Goal: Task Accomplishment & Management: Use online tool/utility

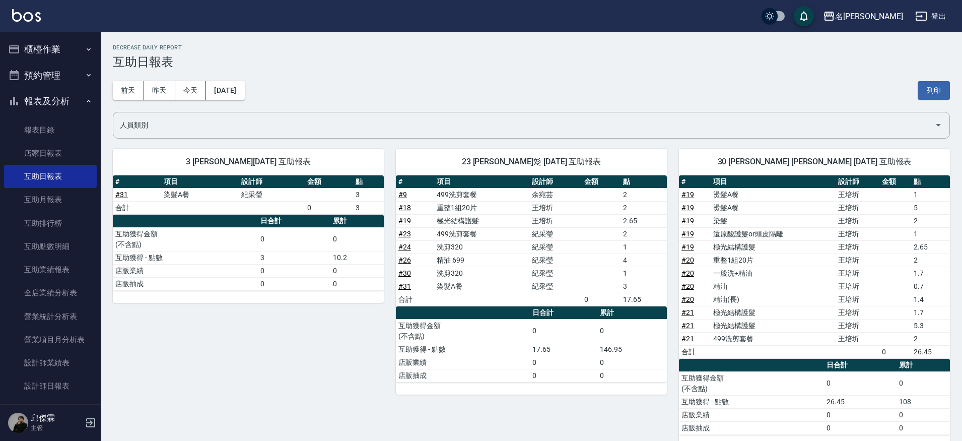
click at [44, 48] on button "櫃檯作業" at bounding box center [50, 49] width 93 height 26
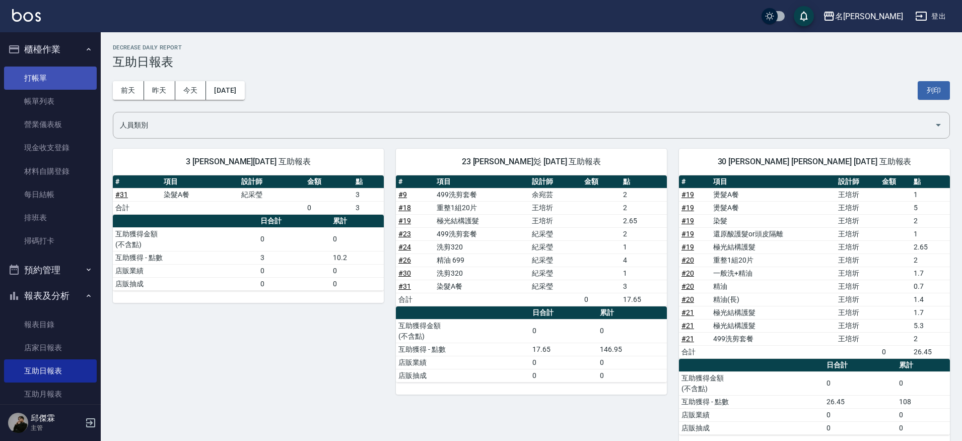
click at [50, 77] on link "打帳單" at bounding box center [50, 77] width 93 height 23
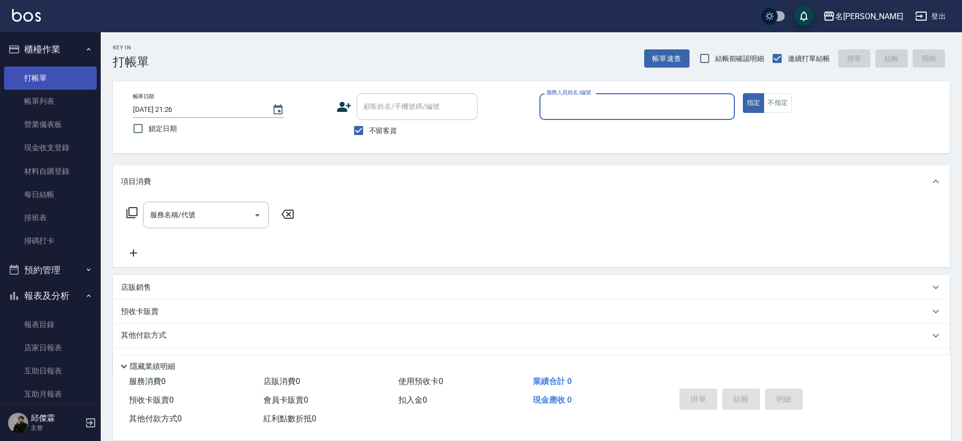
type input "７"
type input "JIENI-7"
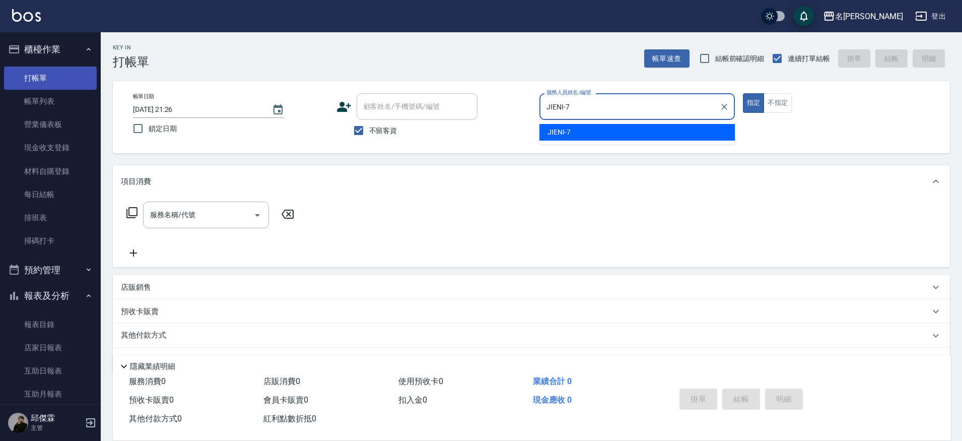
type button "true"
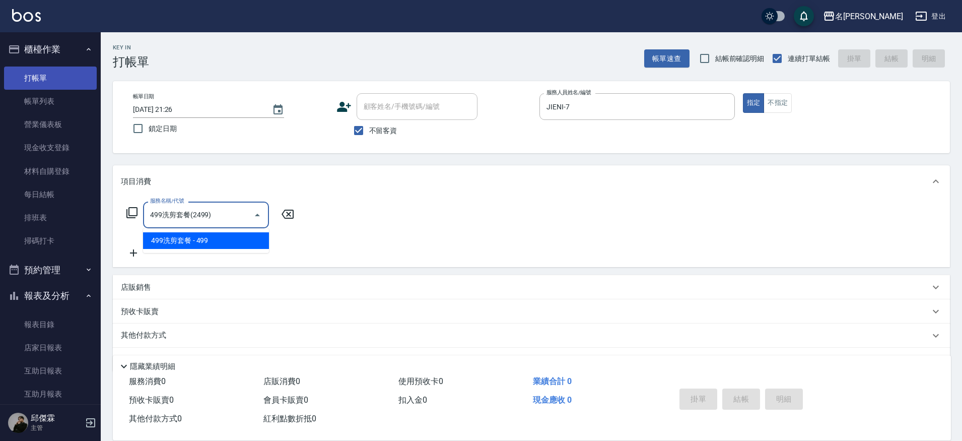
type input "499洗剪套餐(2499)"
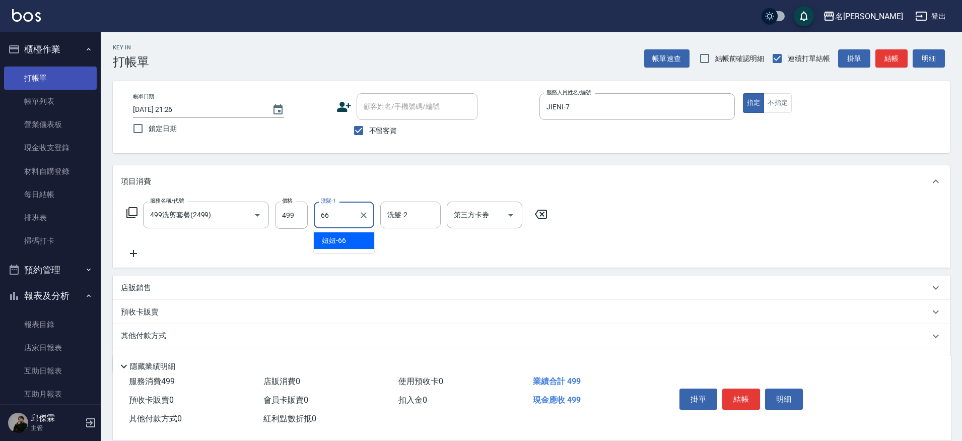
type input "妞妞-66"
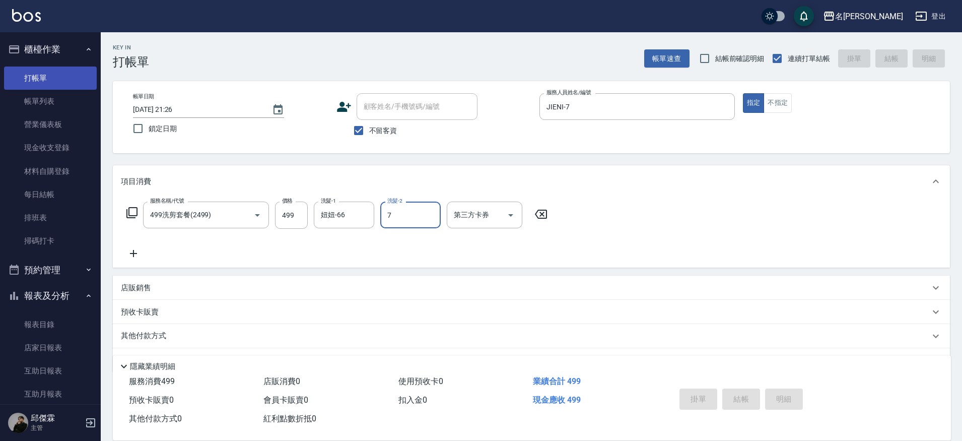
type input "7."
type input "[DATE] 21:27"
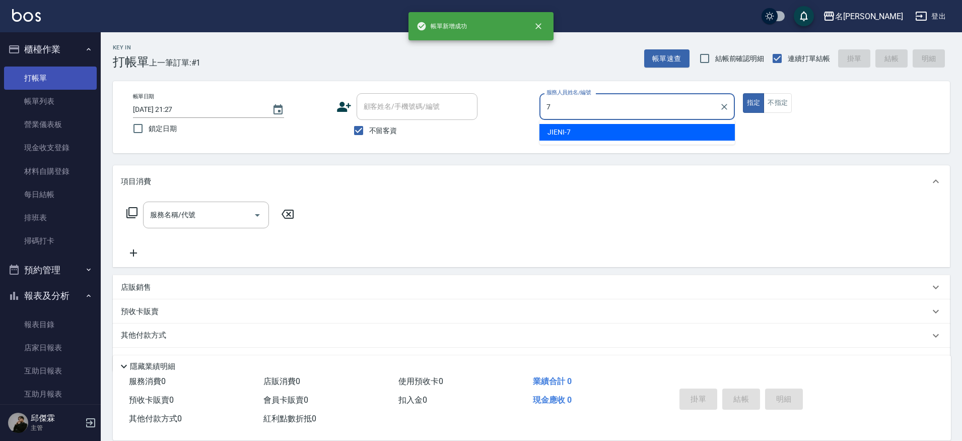
type input "JIENI-7"
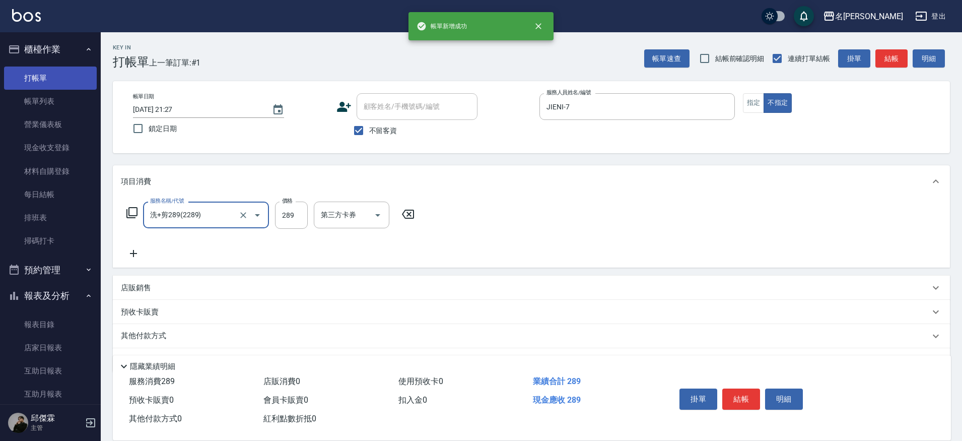
type input "洗+剪289(2289)"
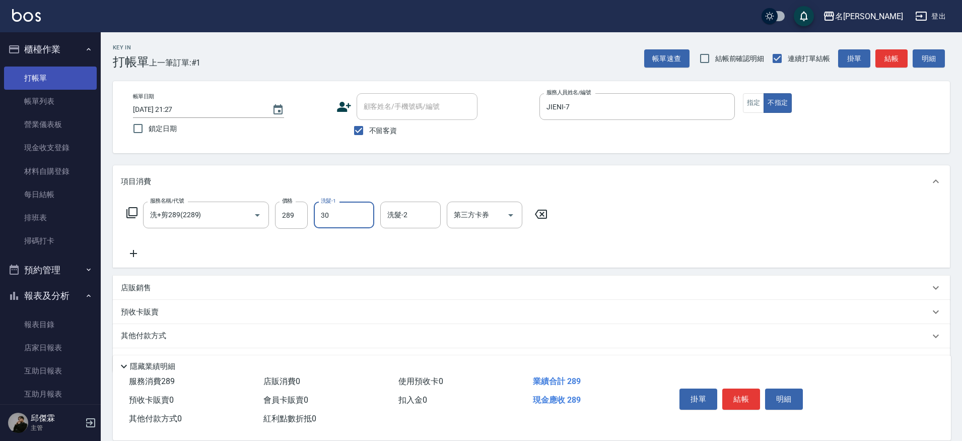
type input "[PERSON_NAME]-30"
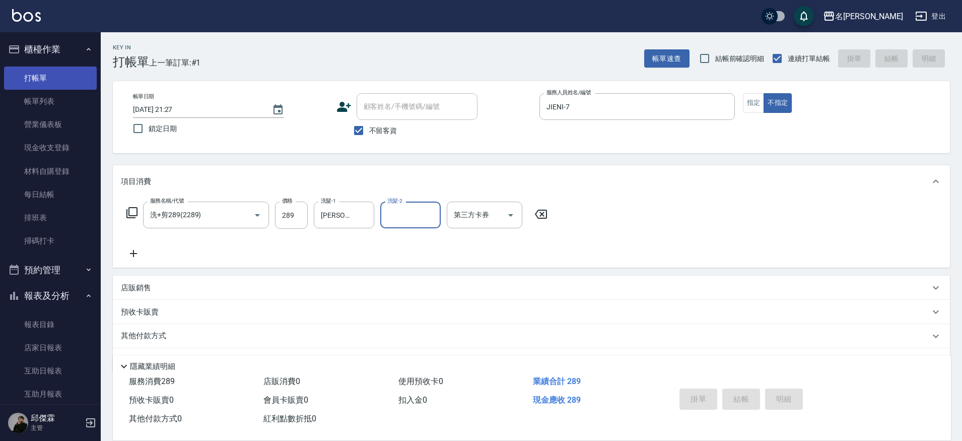
type input "[DATE] 21:28"
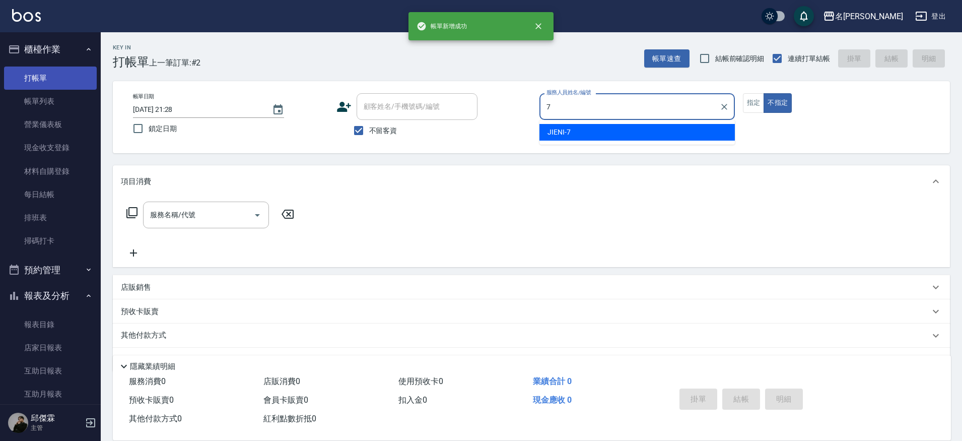
type input "JIENI-7"
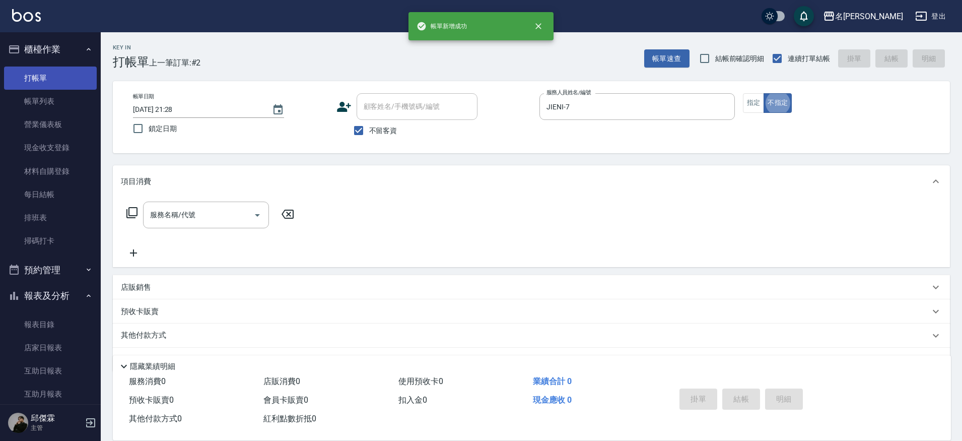
type button "false"
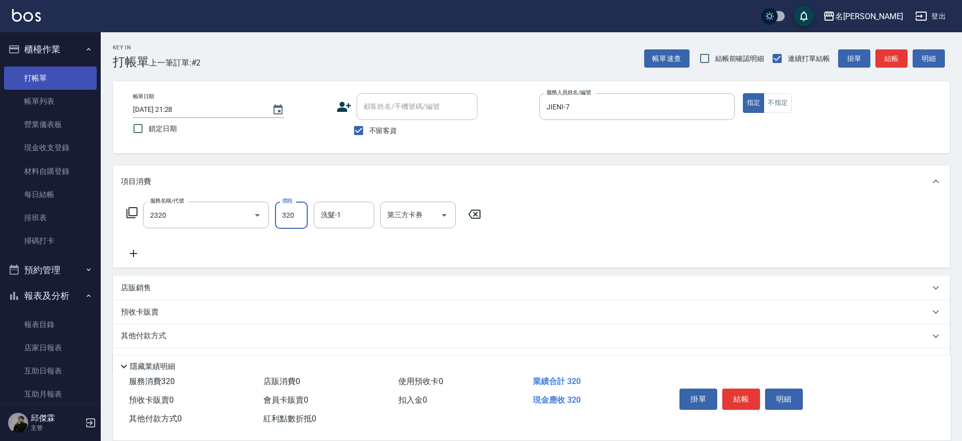
type input "洗剪320(2320)"
type input "Nini-23"
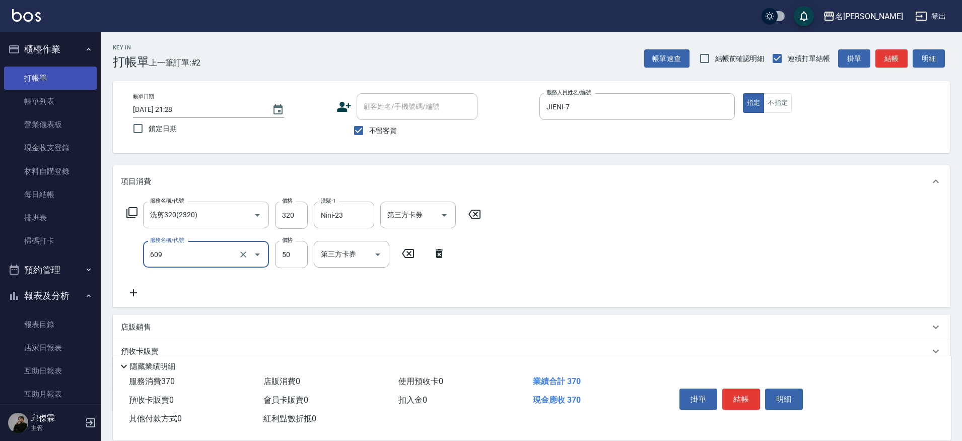
type input "精油(609)"
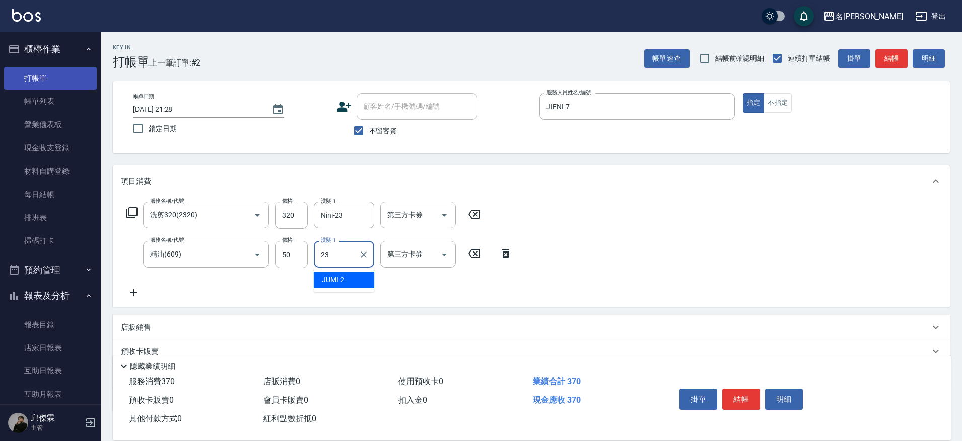
type input "Nini-23"
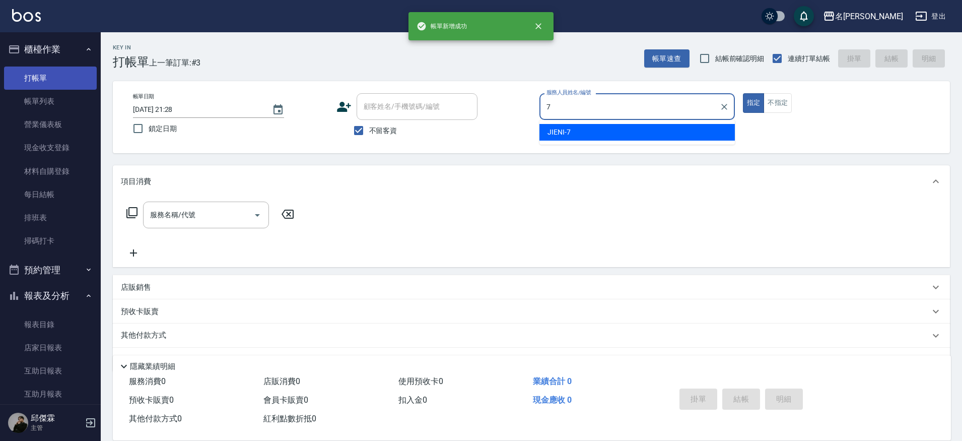
type input "JIENI-7"
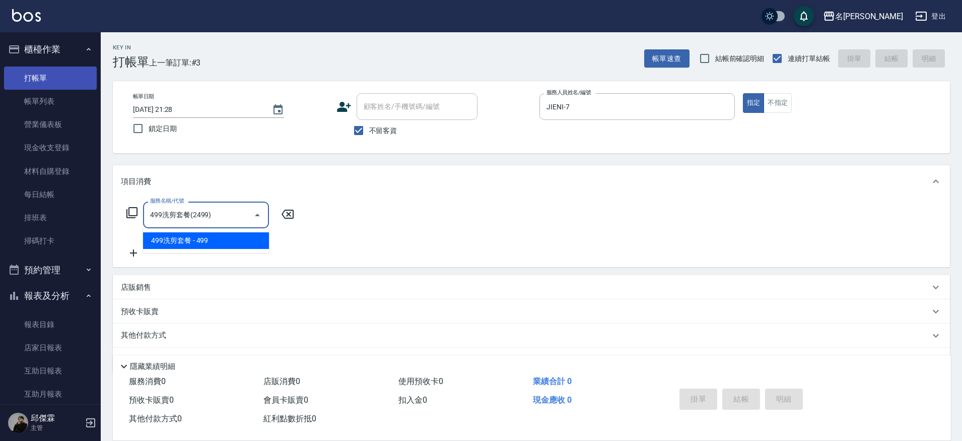
type input "499洗剪套餐(2499)"
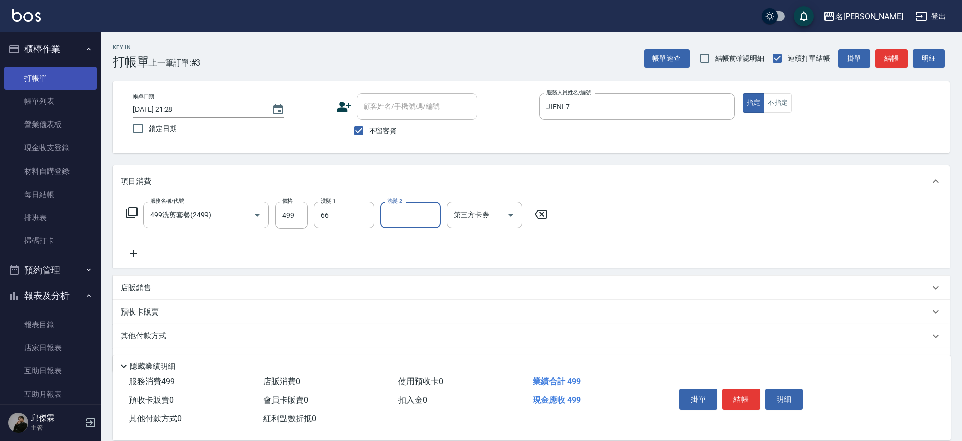
type input "妞妞-66"
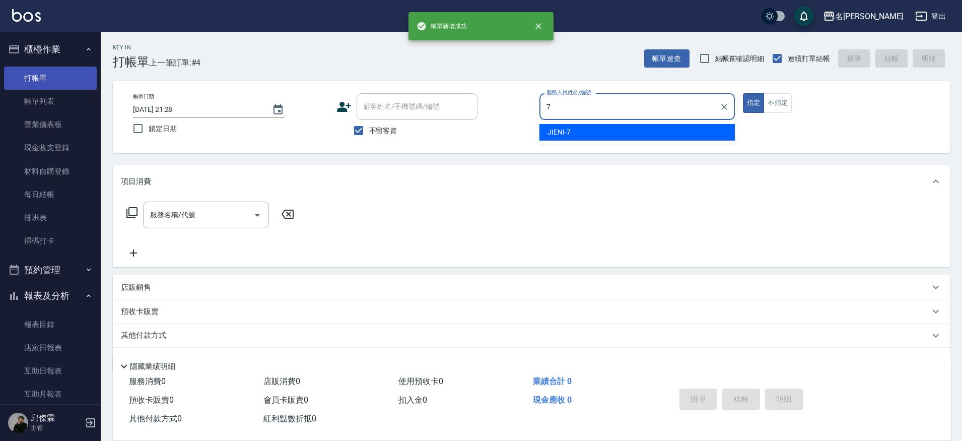
type input "JIENI-7"
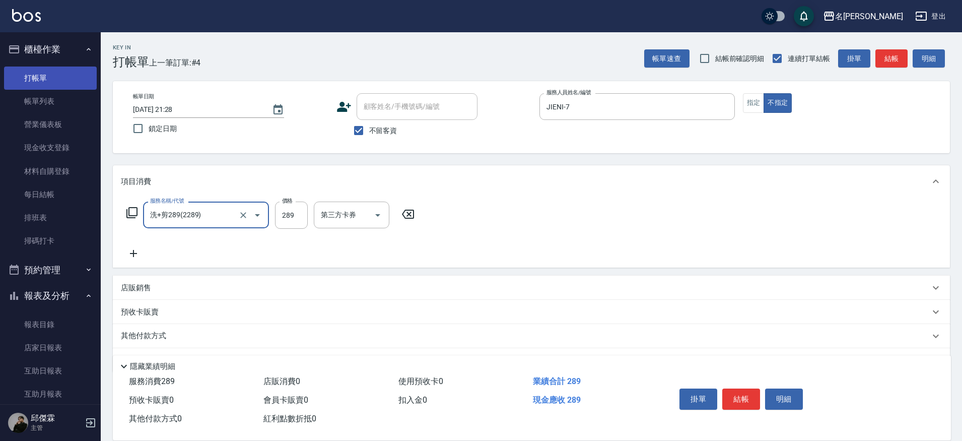
type input "洗+剪289(2289)"
type input "2"
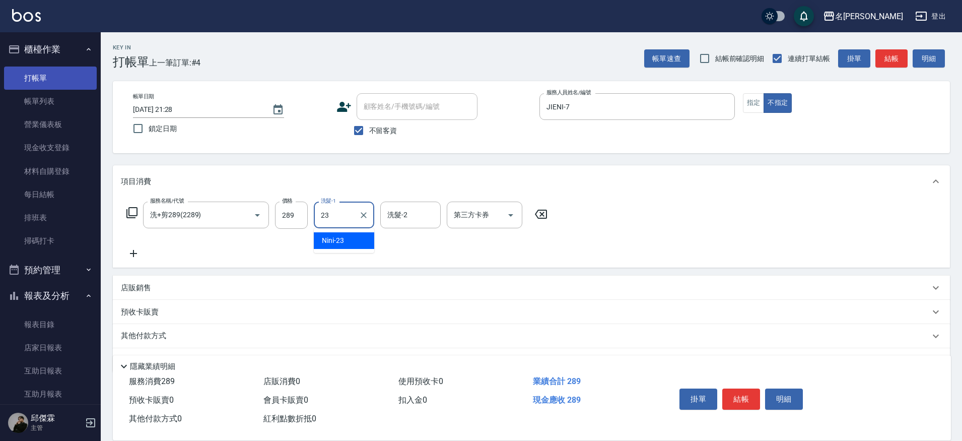
type input "Nini-23"
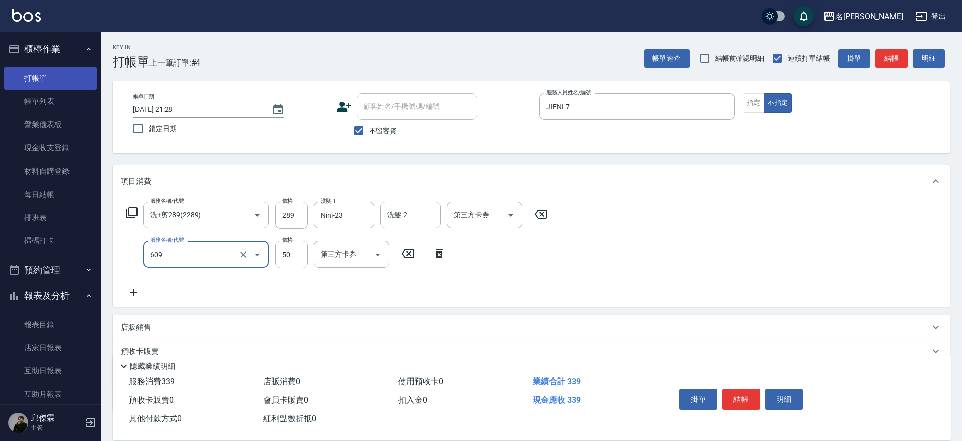
type input "精油(609)"
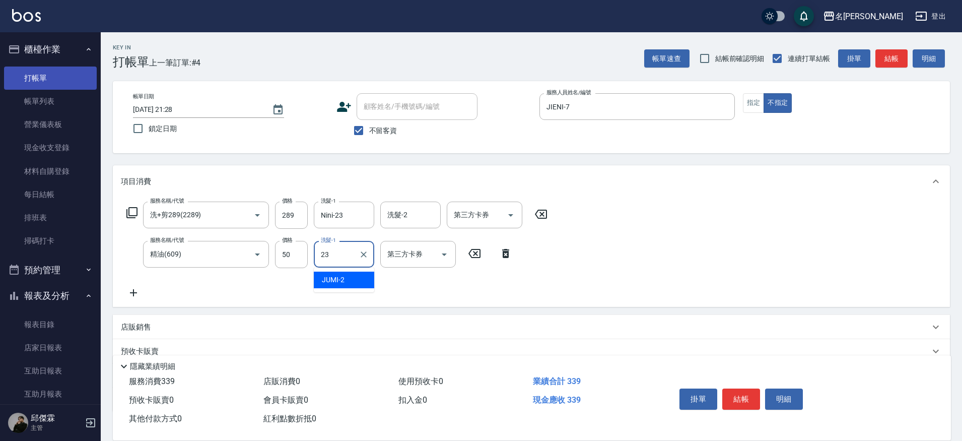
type input "Nini-23"
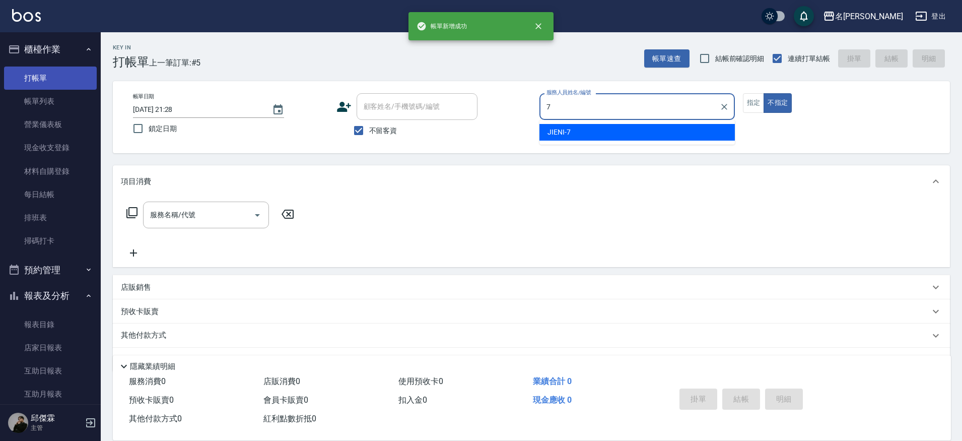
type input "JIENI-7"
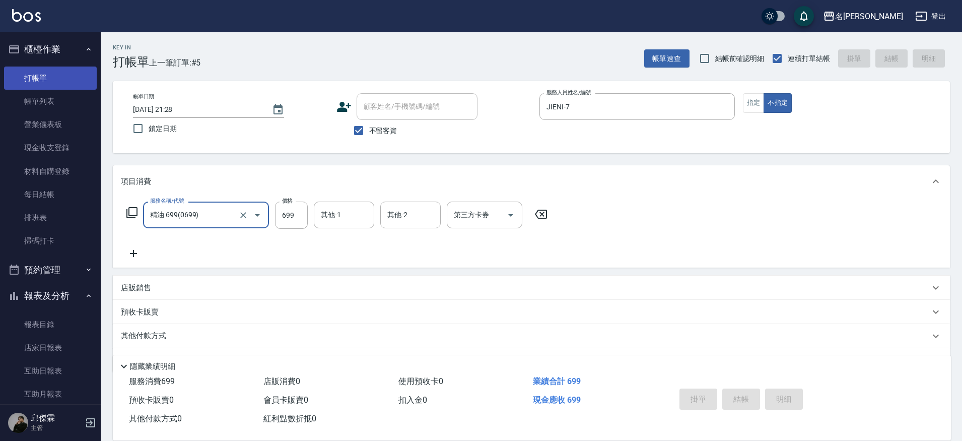
type input "精油 699(0699)"
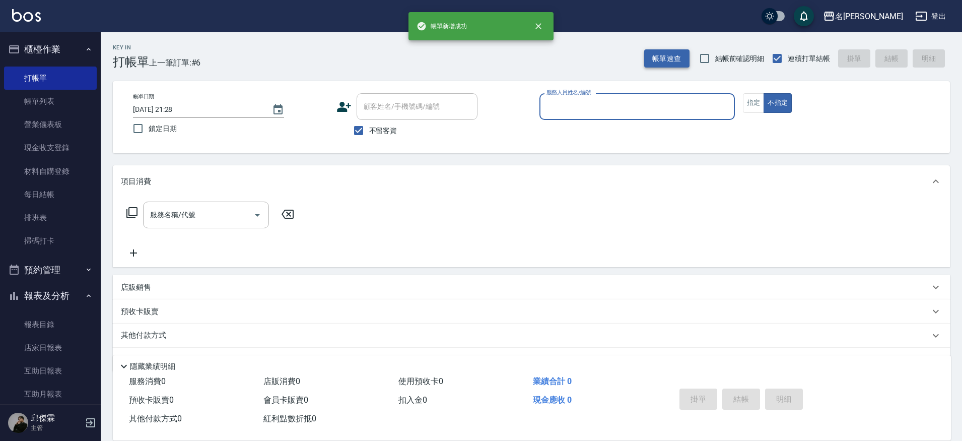
click at [679, 54] on button "帳單速查" at bounding box center [666, 58] width 45 height 19
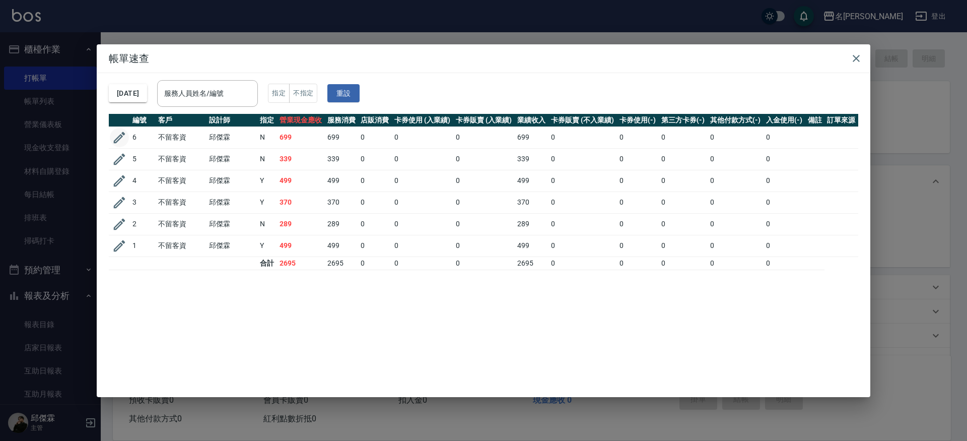
drag, startPoint x: 129, startPoint y: 132, endPoint x: 122, endPoint y: 136, distance: 7.9
click at [128, 132] on td at bounding box center [119, 137] width 21 height 22
click at [122, 136] on icon "button" at bounding box center [120, 137] width 12 height 12
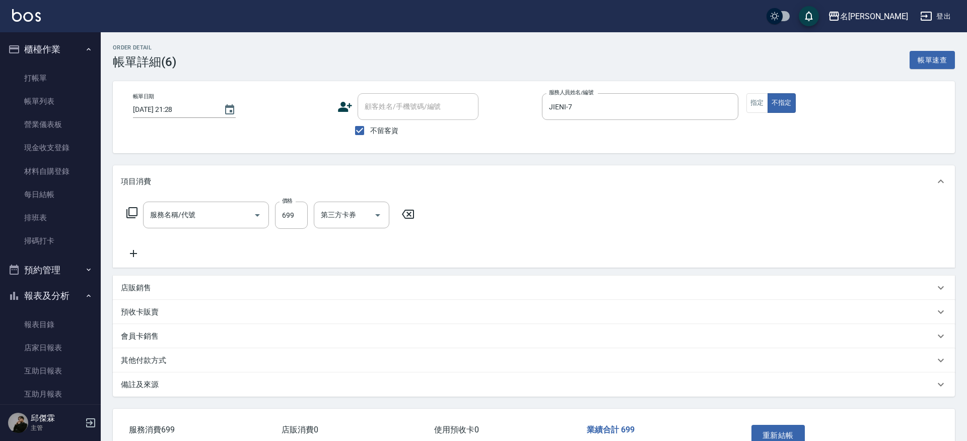
checkbox input "true"
type input "JIENI-7"
type input "精油 699(0699)"
click at [338, 223] on input "其他-1" at bounding box center [343, 215] width 51 height 18
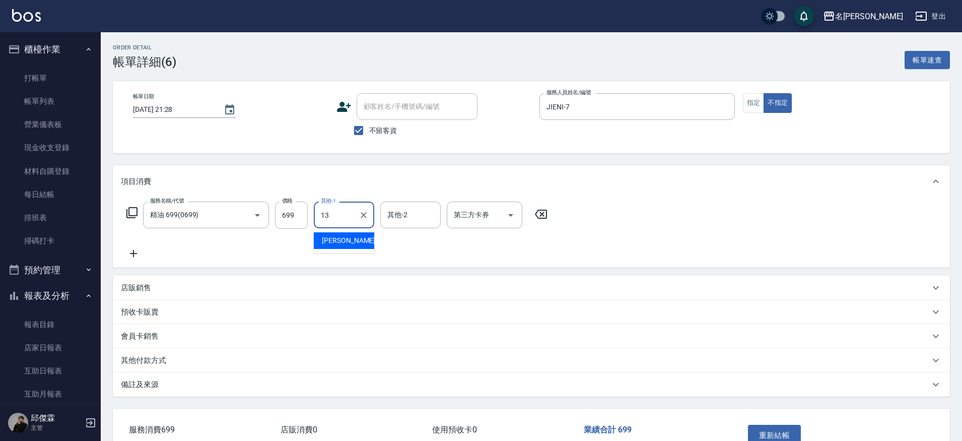
type input "[PERSON_NAME]-13"
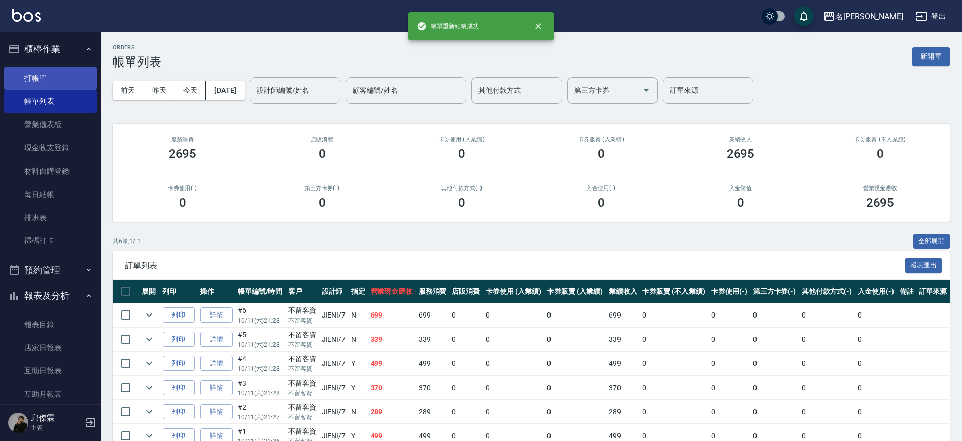
drag, startPoint x: 36, startPoint y: 83, endPoint x: 49, endPoint y: 82, distance: 13.1
click at [36, 83] on link "打帳單" at bounding box center [50, 77] width 93 height 23
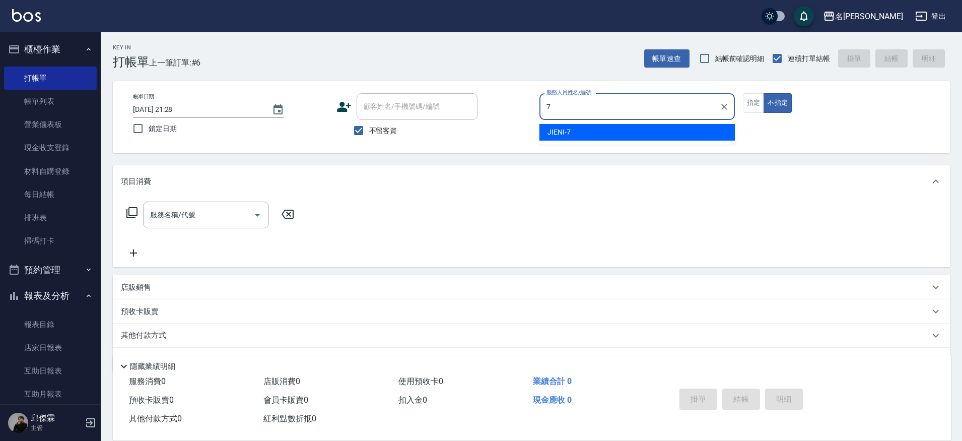
type input "JIENI-7"
type button "false"
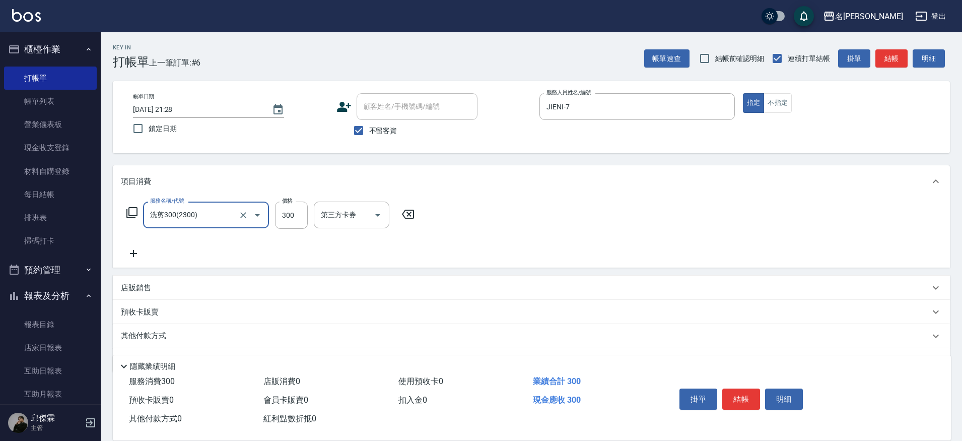
type input "洗剪300(2300)"
type input "[PERSON_NAME]-30"
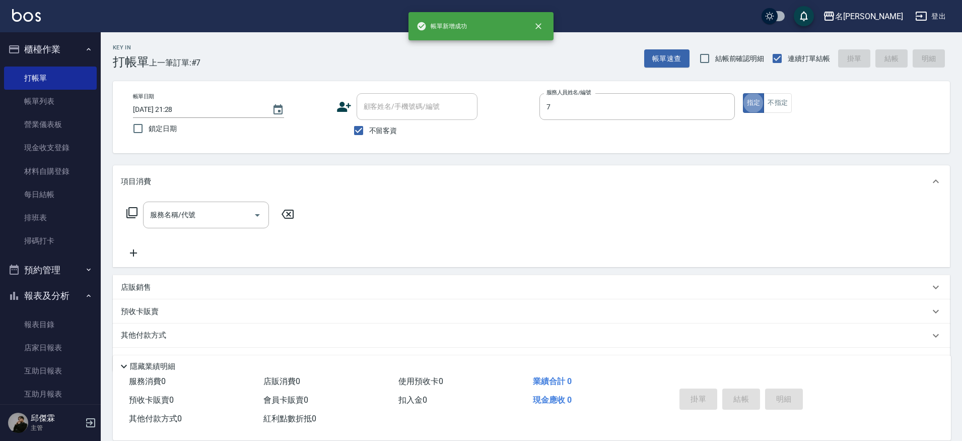
type input "JIENI-7"
type button "true"
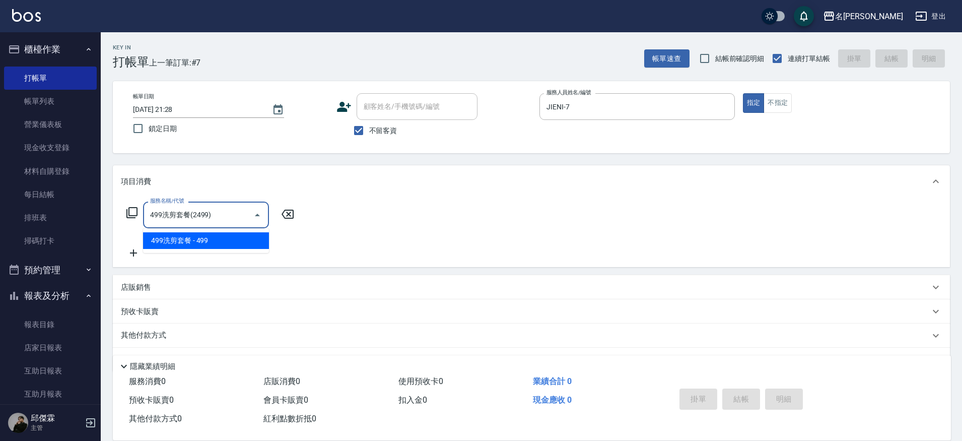
type input "499洗剪套餐(2499)"
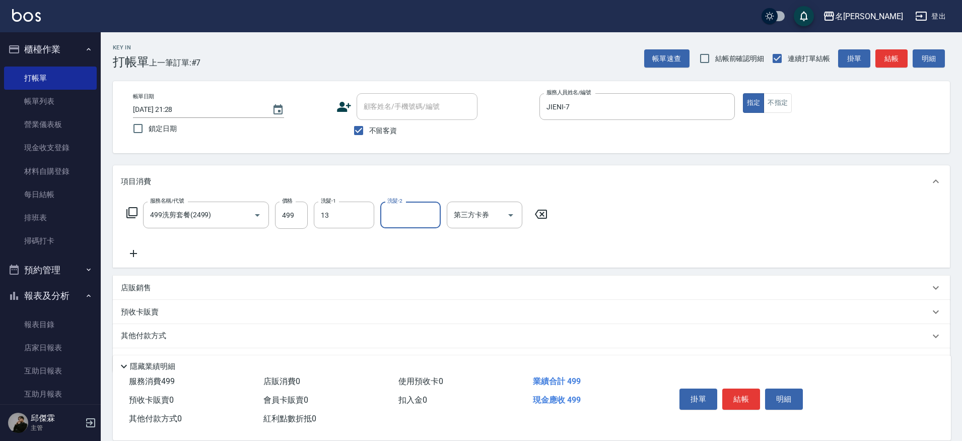
type input "[PERSON_NAME]-13"
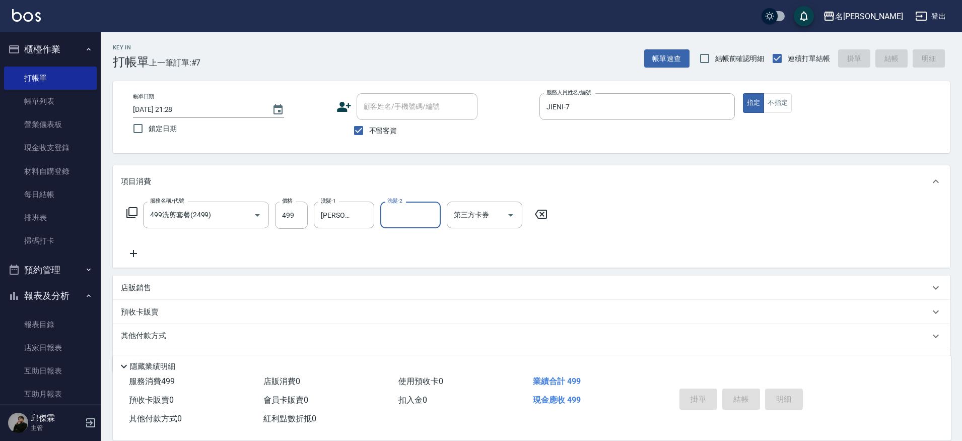
type input "[DATE] 21:29"
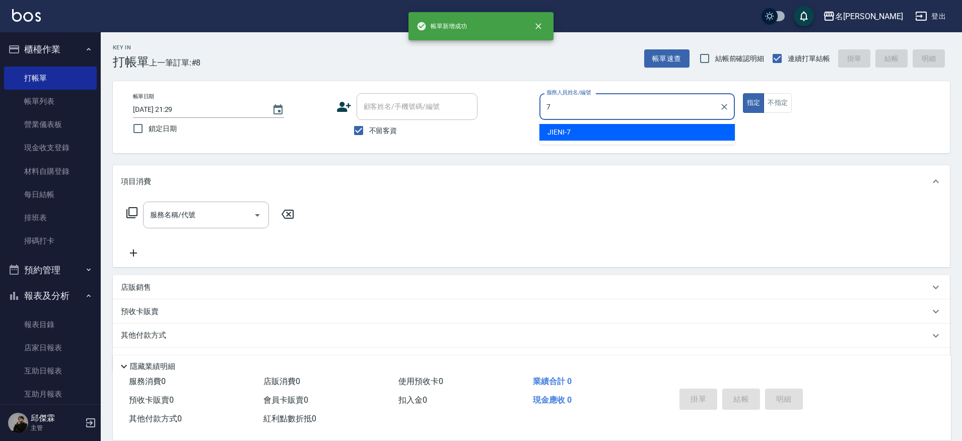
type input "JIENI-7"
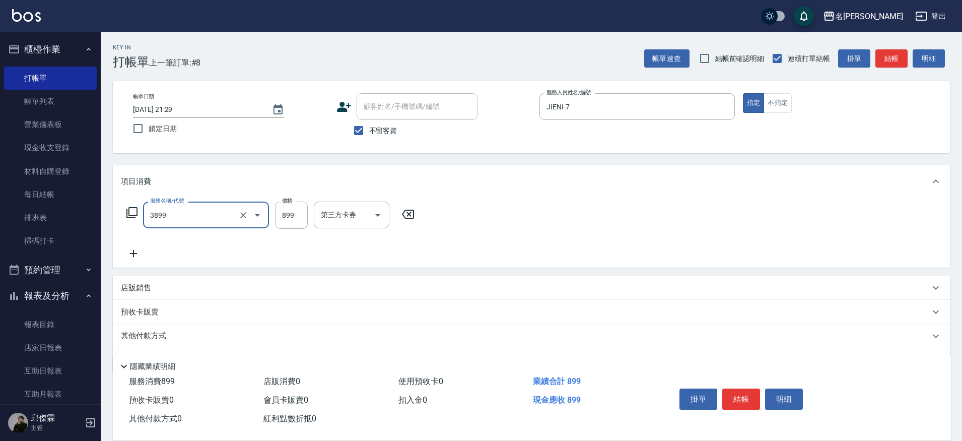
type input "基礎燙(3899)"
type input "1999"
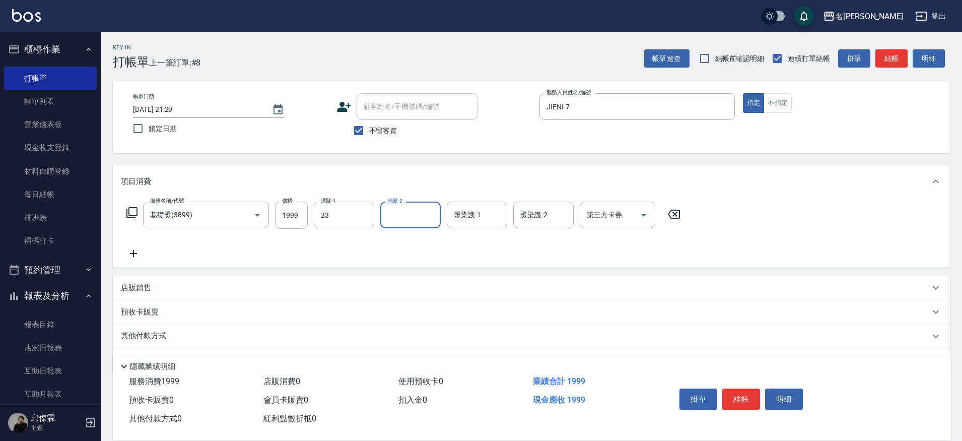
type input "Nini-23"
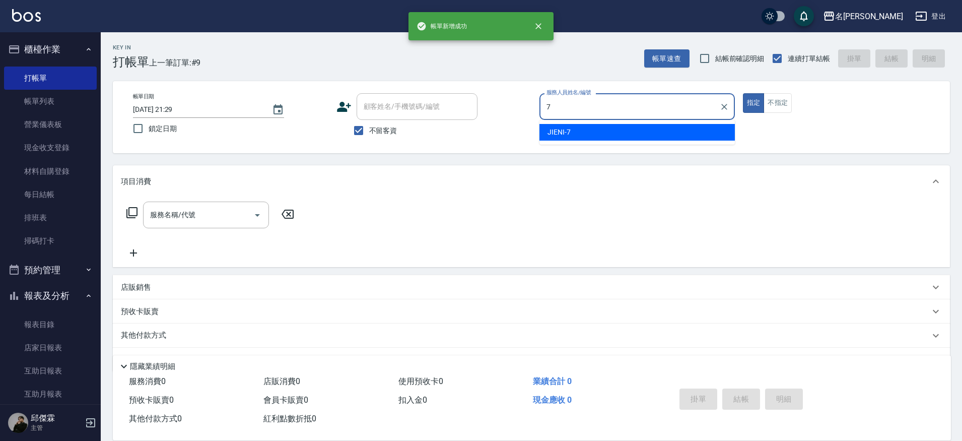
type input "JIENI-7"
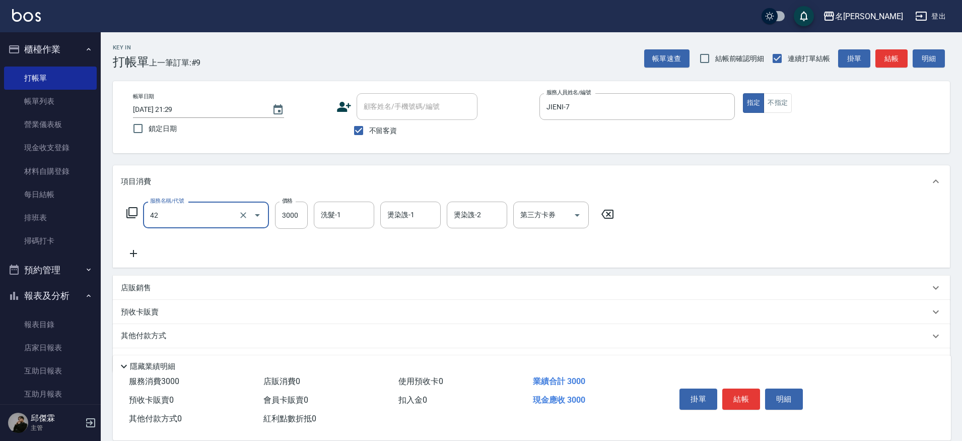
type input "染髮B餐(42)"
type input "26"
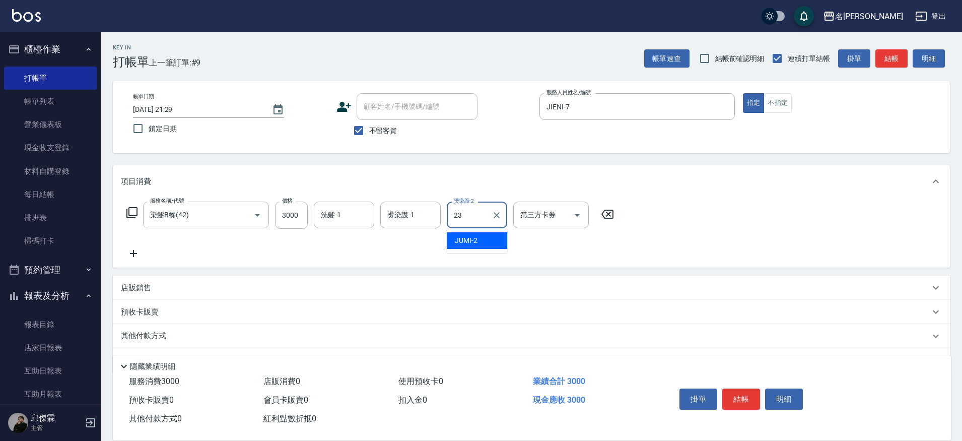
type input "Nini-23"
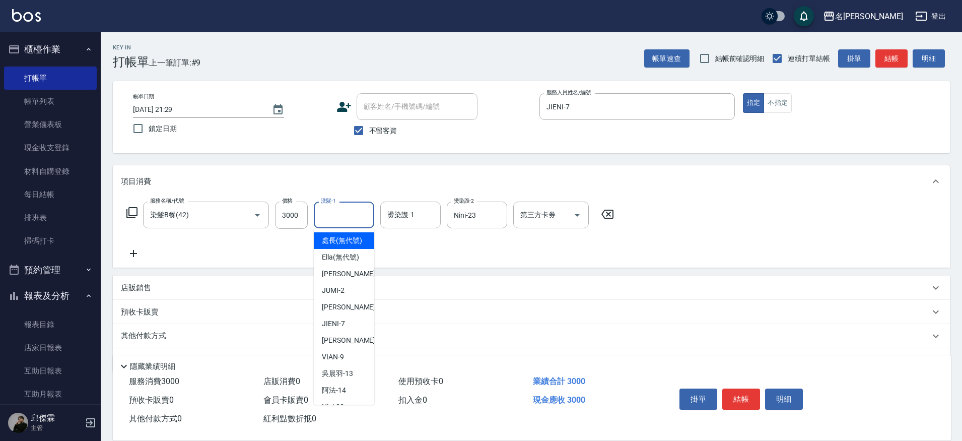
click at [356, 209] on input "洗髮-1" at bounding box center [343, 215] width 51 height 18
type input "Nini-23"
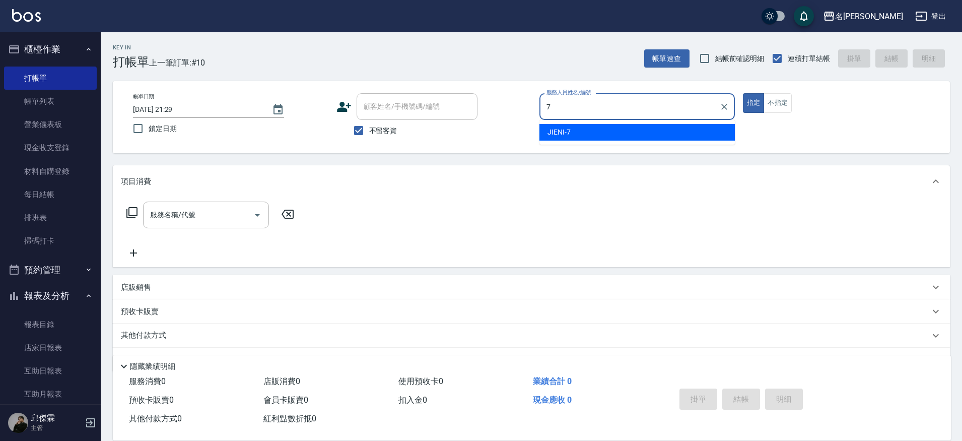
type input "JIENI-7"
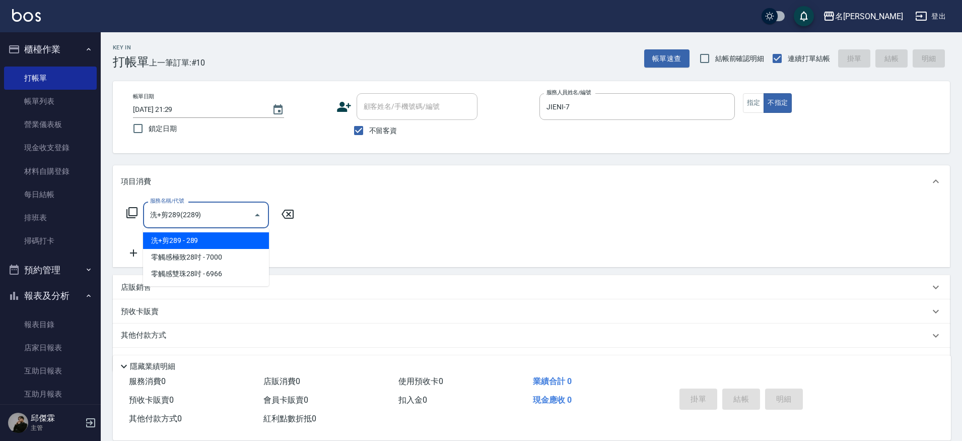
type input "洗+剪289(2289)"
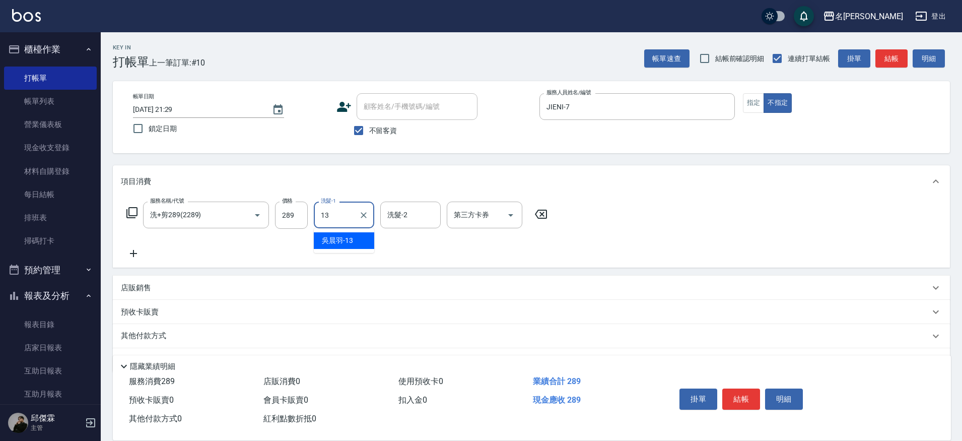
type input "[PERSON_NAME]-13"
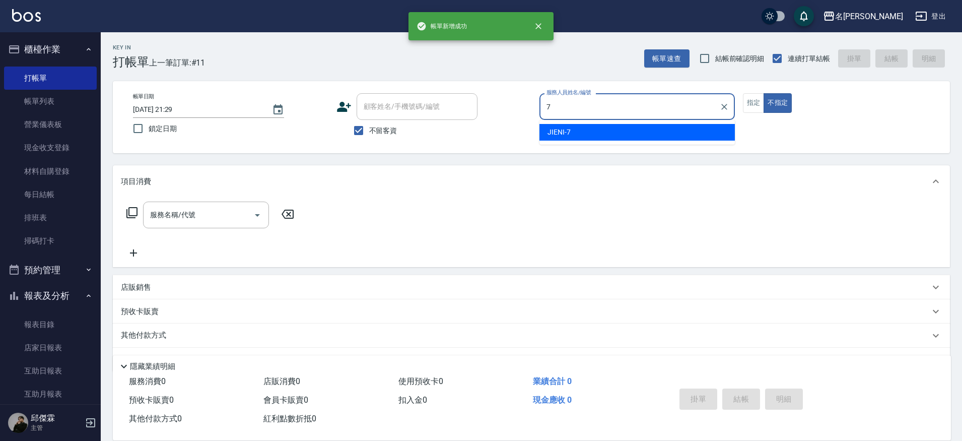
type input "JIENI-7"
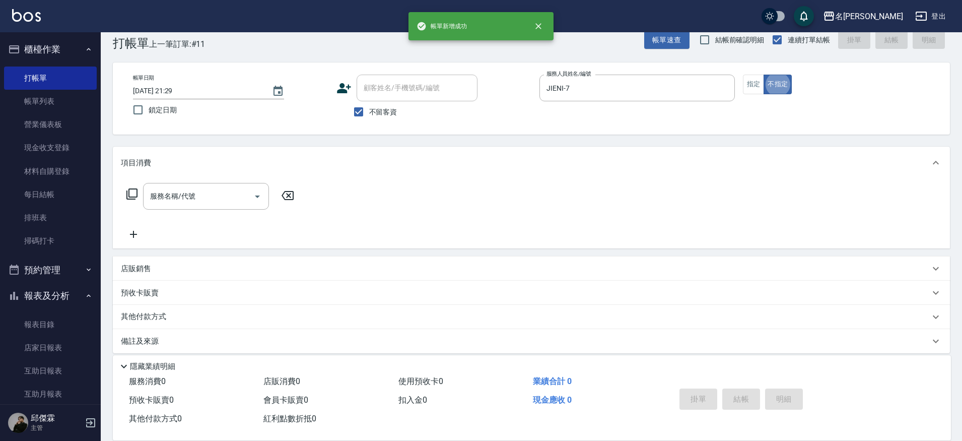
scroll to position [20, 0]
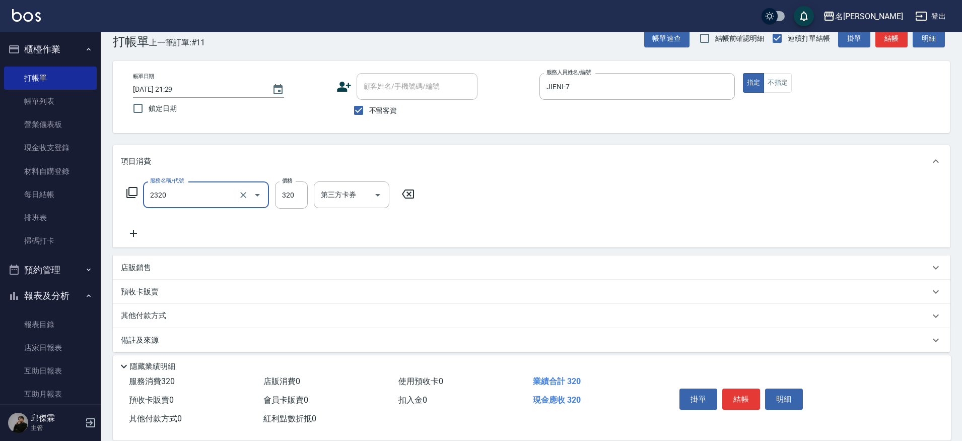
type input "洗剪320(2320)"
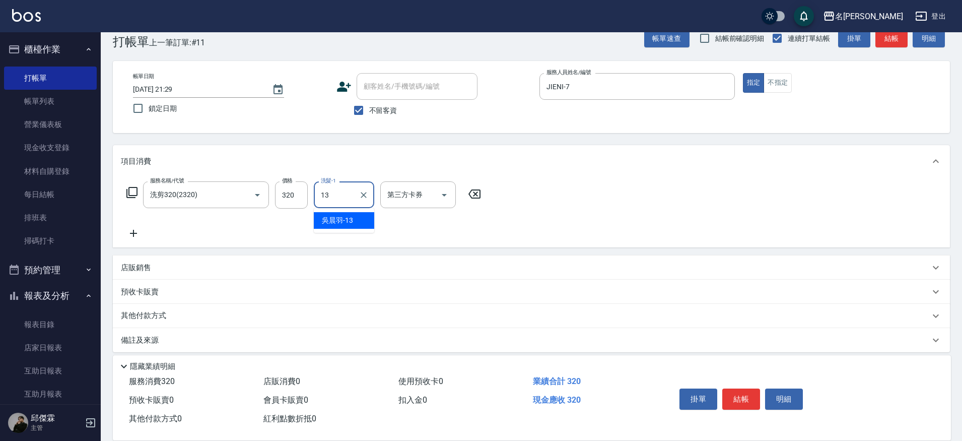
type input "[PERSON_NAME]-13"
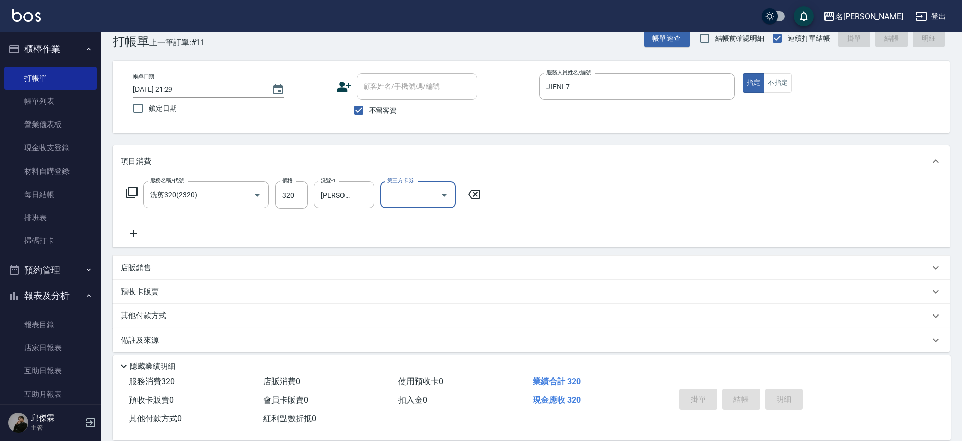
type input "[DATE] 21:30"
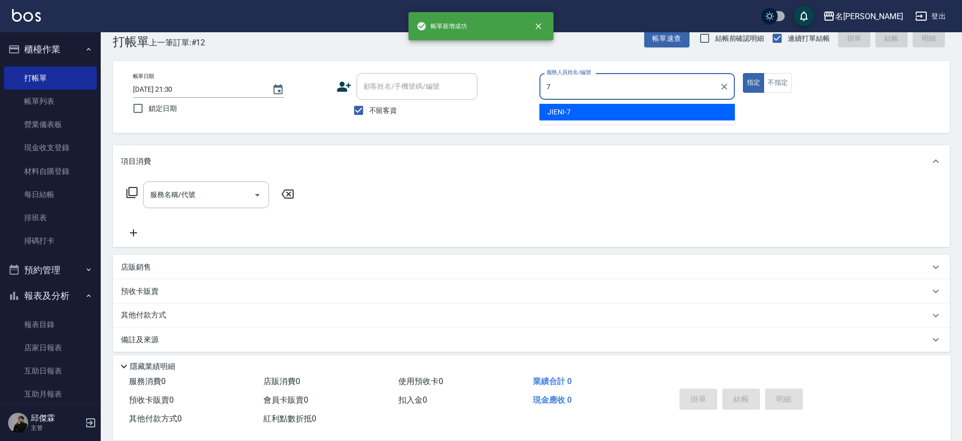
type input "JIENI-7"
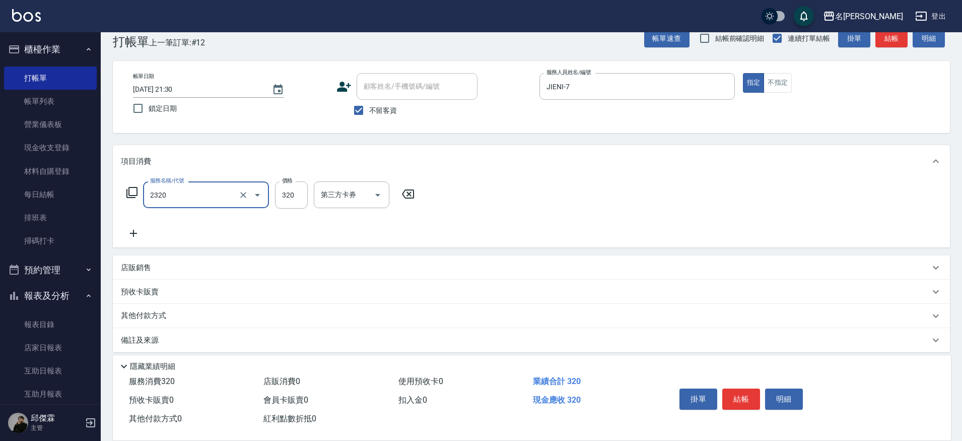
type input "洗剪320(2320)"
type input "Nini-23"
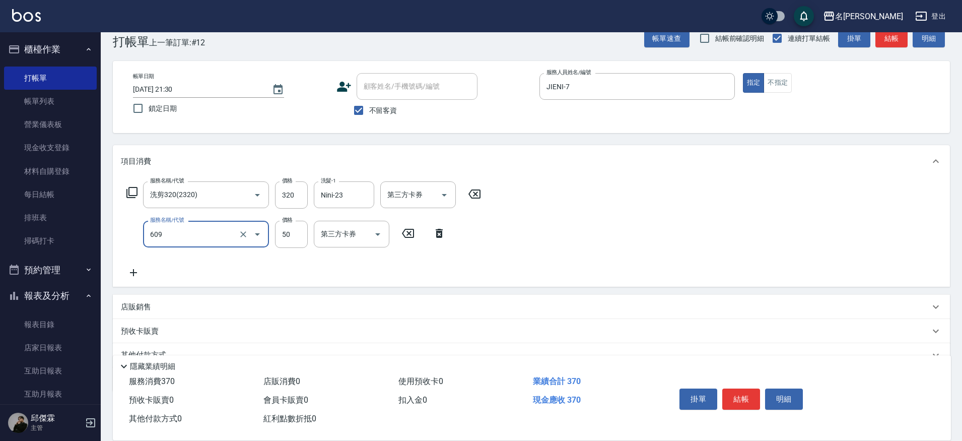
type input "精油(609)"
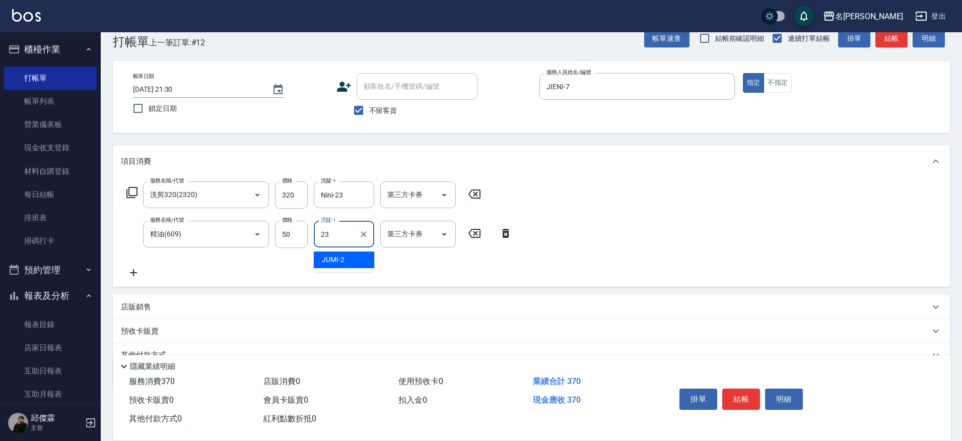
type input "Nini-23"
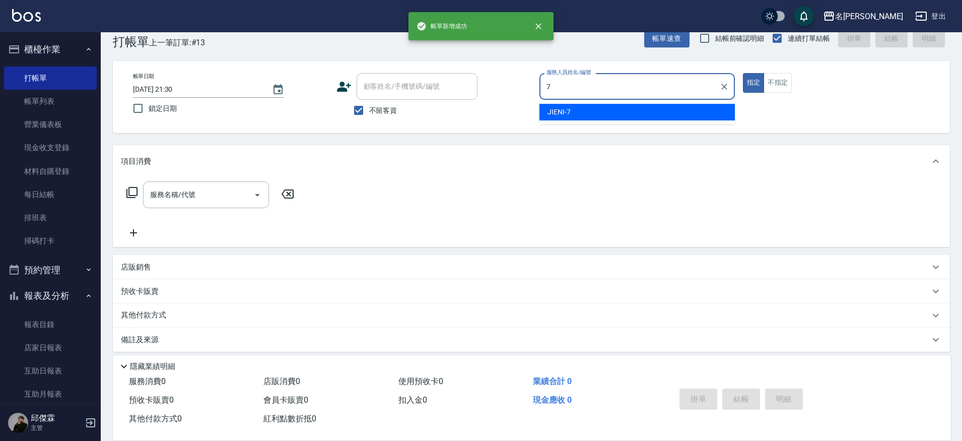
type input "JIENI-7"
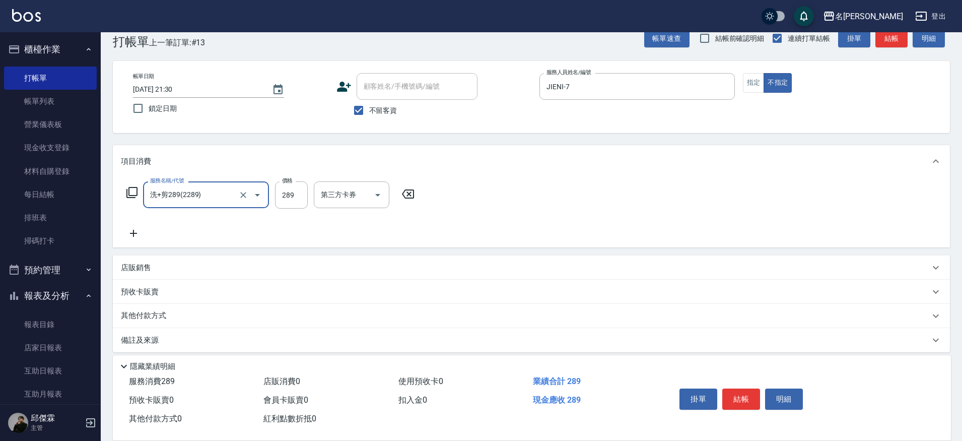
type input "洗+剪289(2289)"
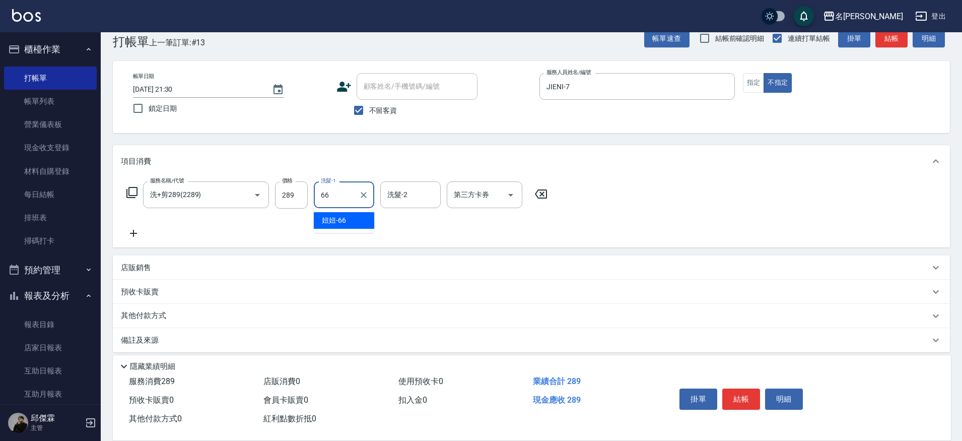
type input "妞妞-66"
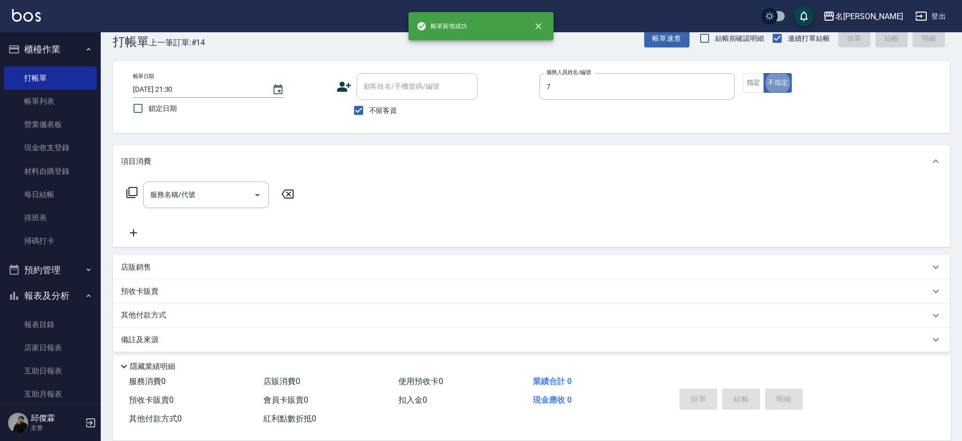
type input "JIENI-7"
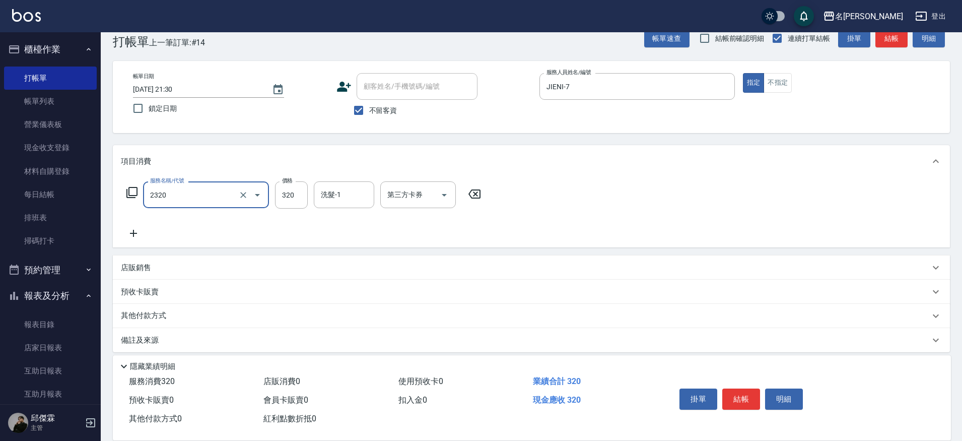
type input "洗剪320(2320)"
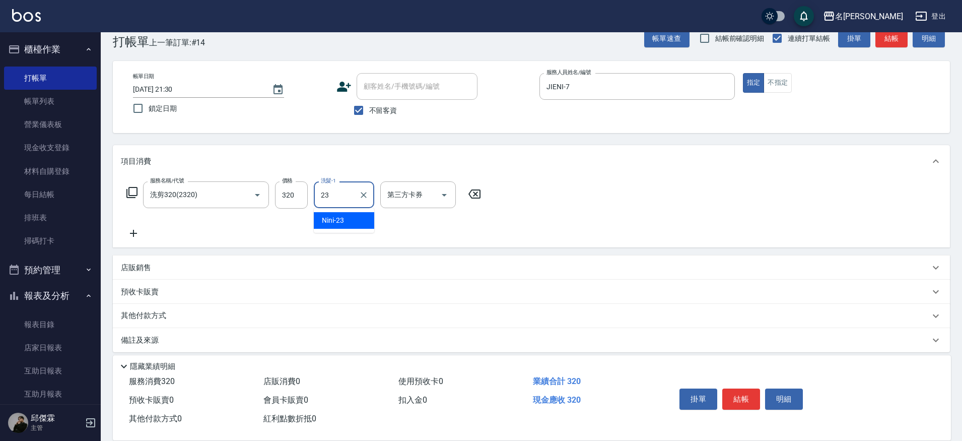
type input "Nini-23"
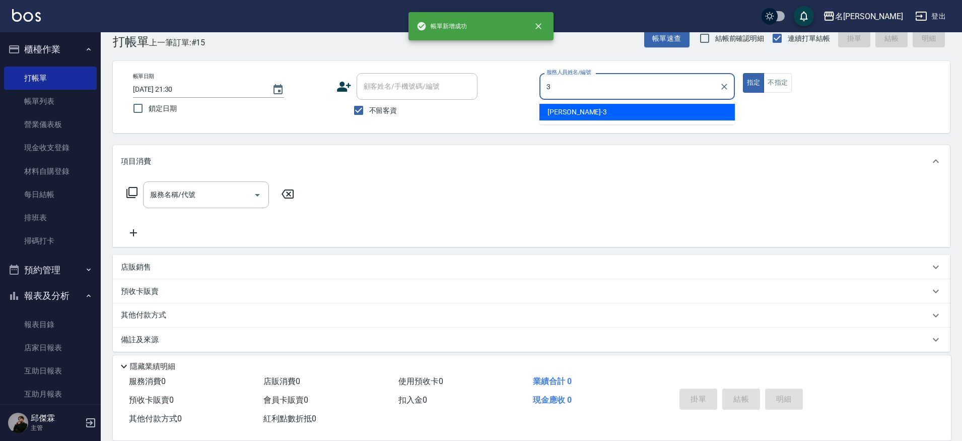
type input "Mina-3"
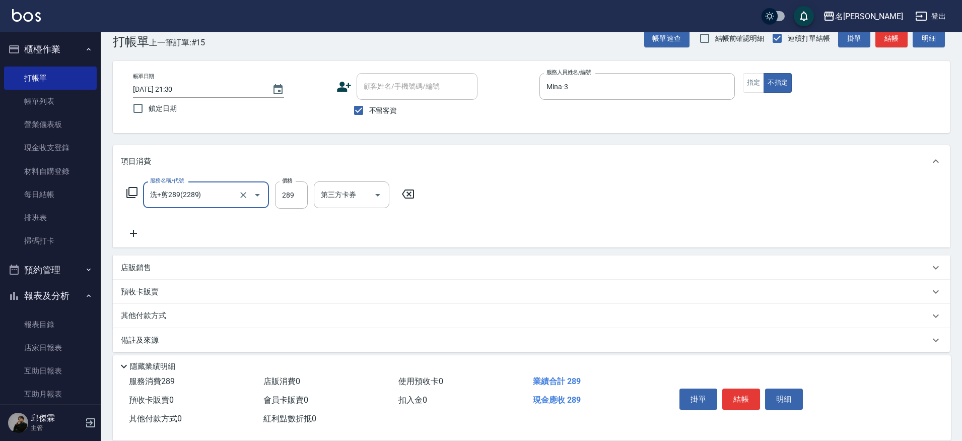
type input "洗+剪289(2289)"
type input "6"
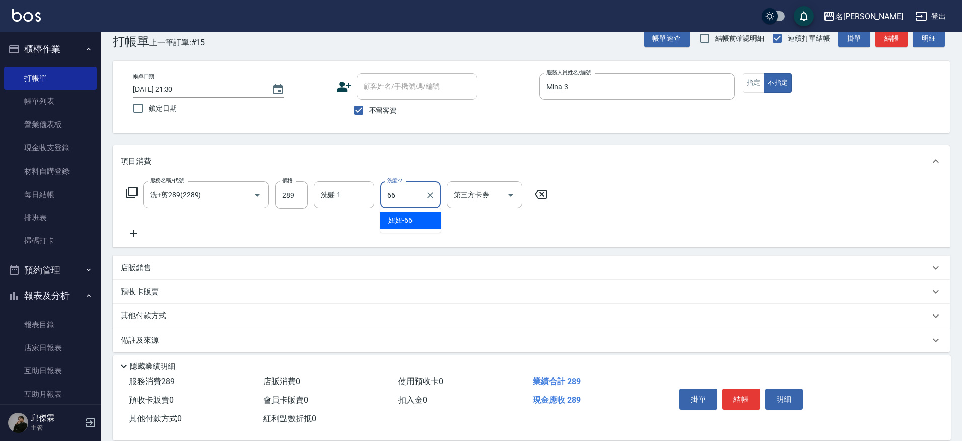
type input "妞妞-66"
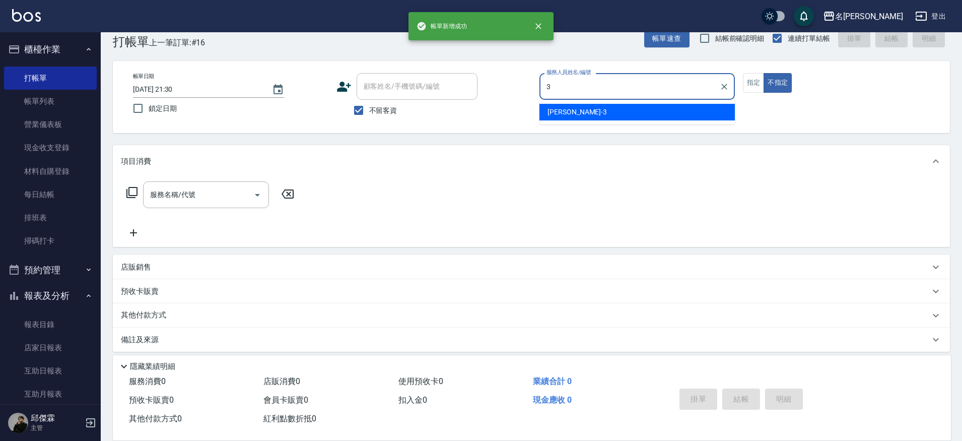
type input "Mina-3"
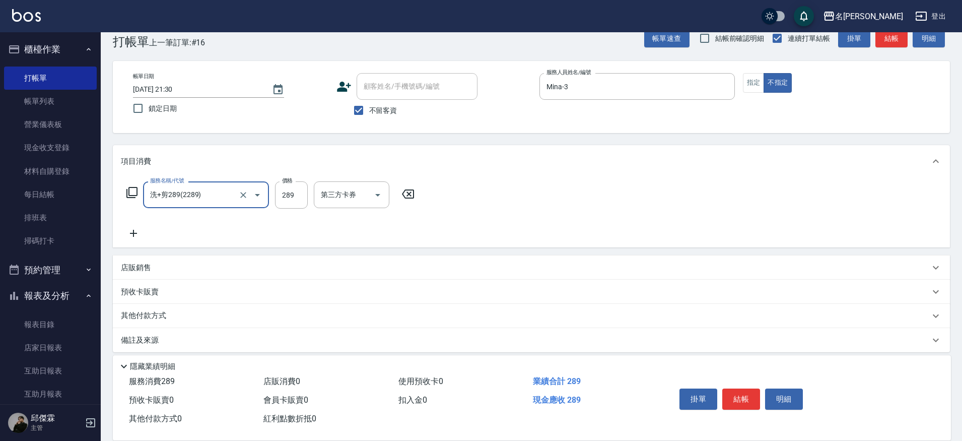
type input "洗+剪289(2289)"
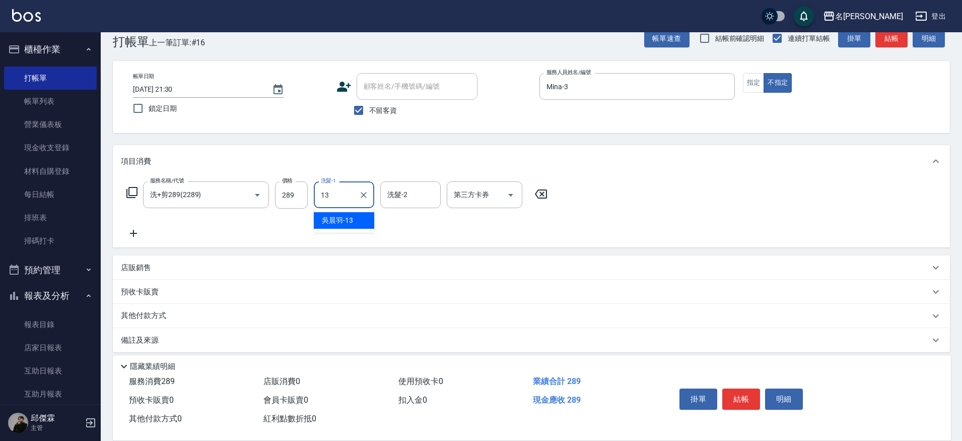
type input "[PERSON_NAME]-13"
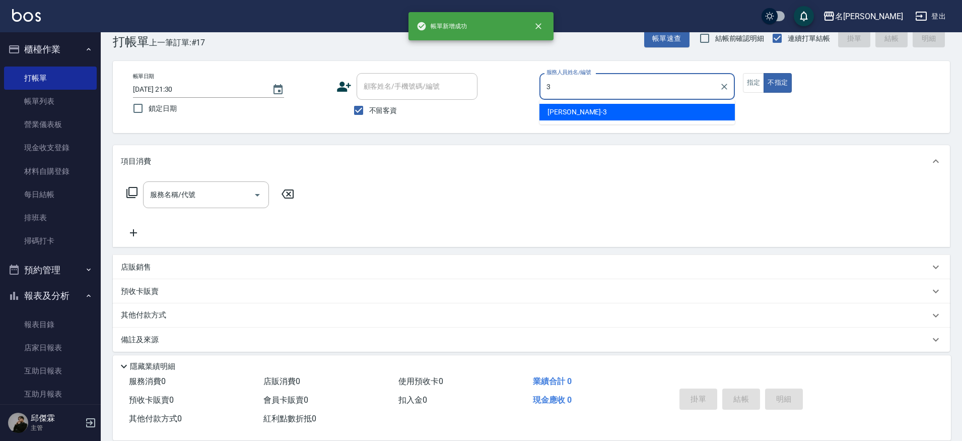
type input "Mina-3"
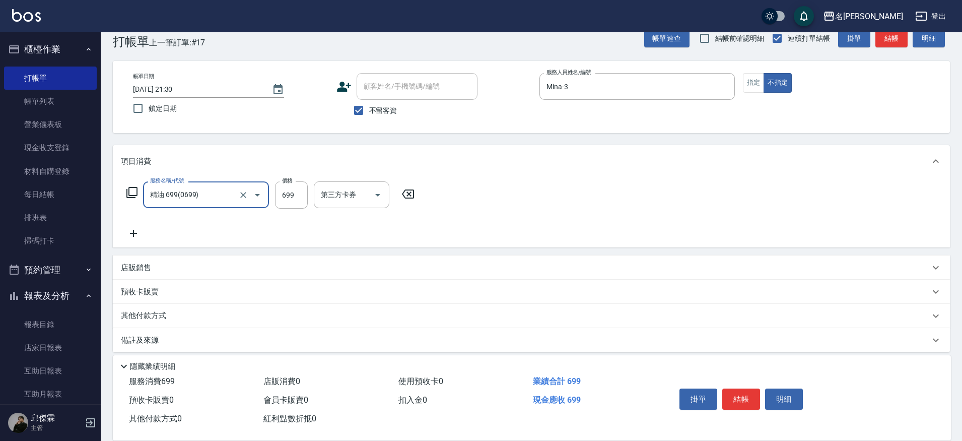
type input "精油 699(0699)"
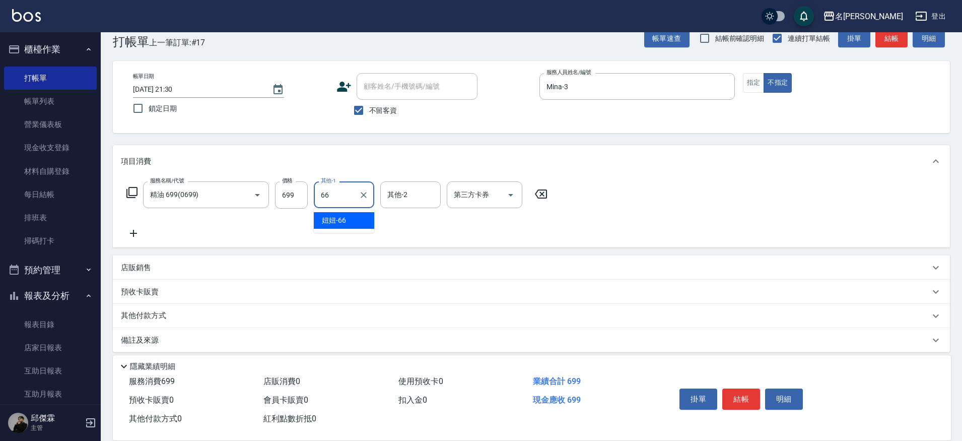
type input "妞妞-66"
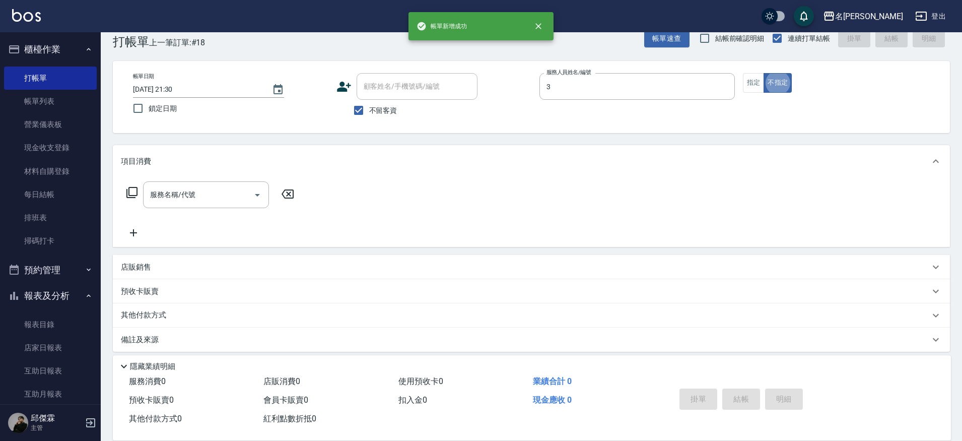
type input "Mina-3"
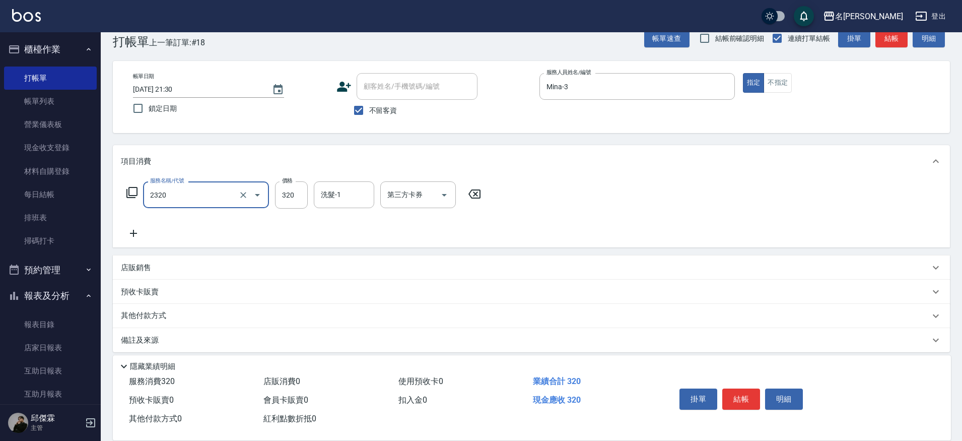
type input "洗剪320(2320)"
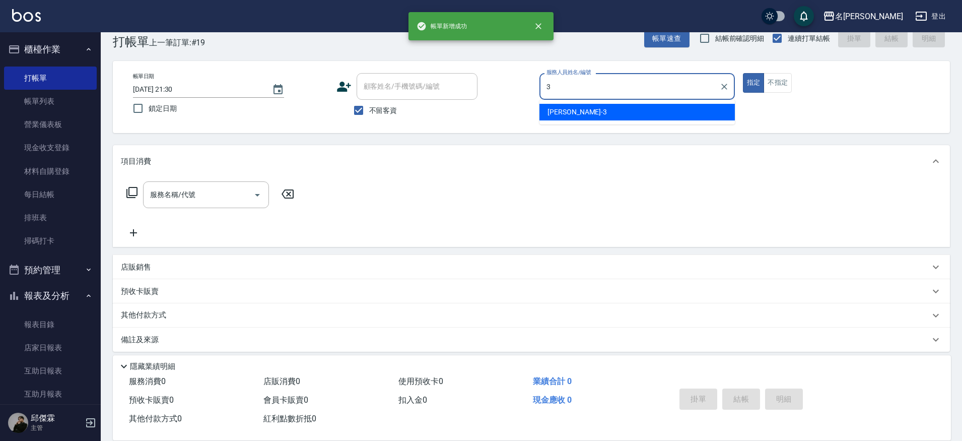
type input "Mina-3"
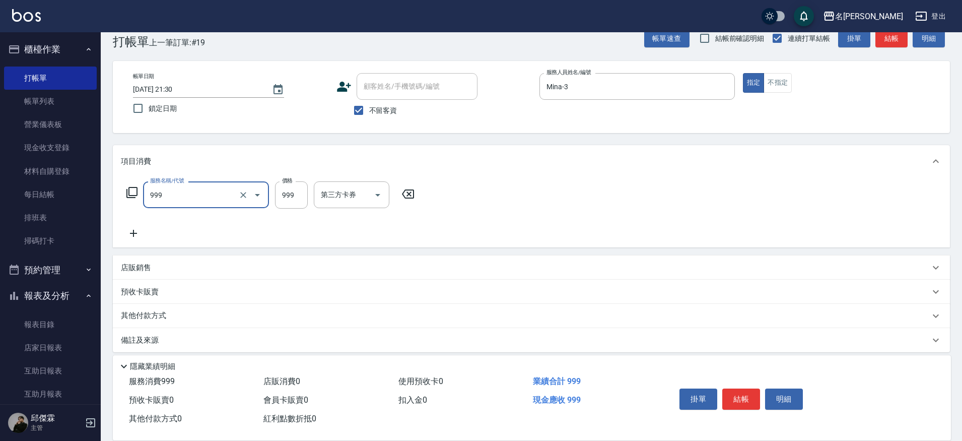
type input "精油SPA+剪髮(999)"
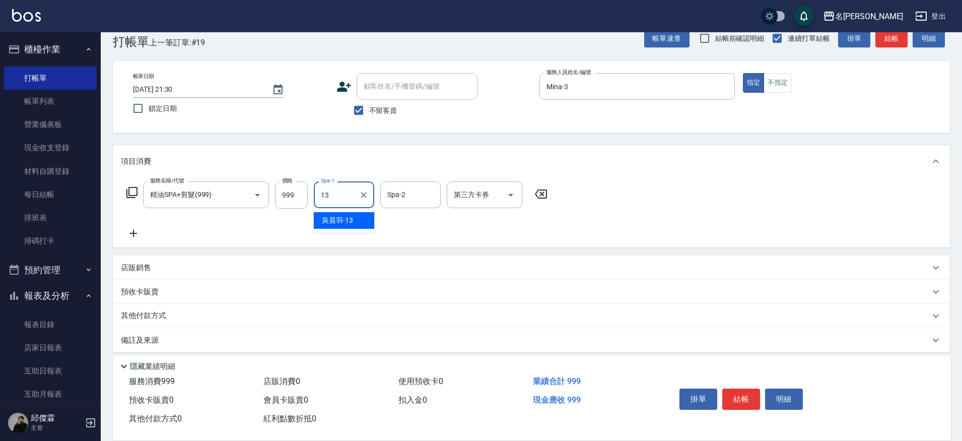
type input "[PERSON_NAME]-13"
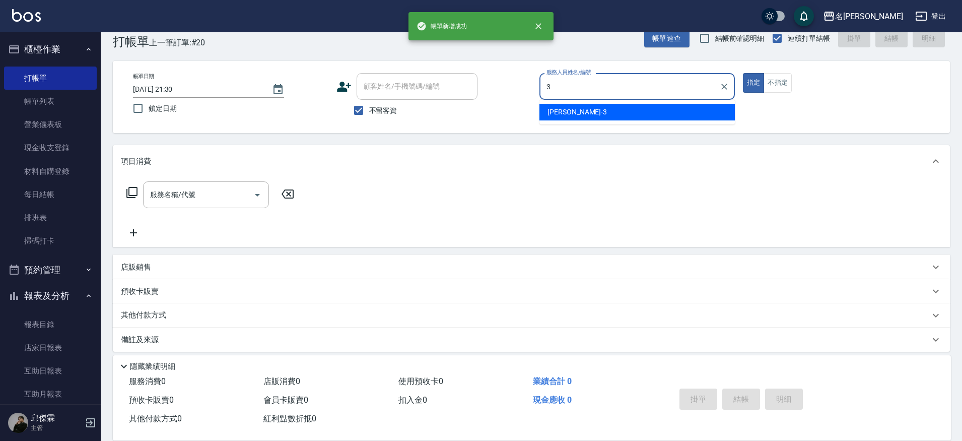
type input "Mina-3"
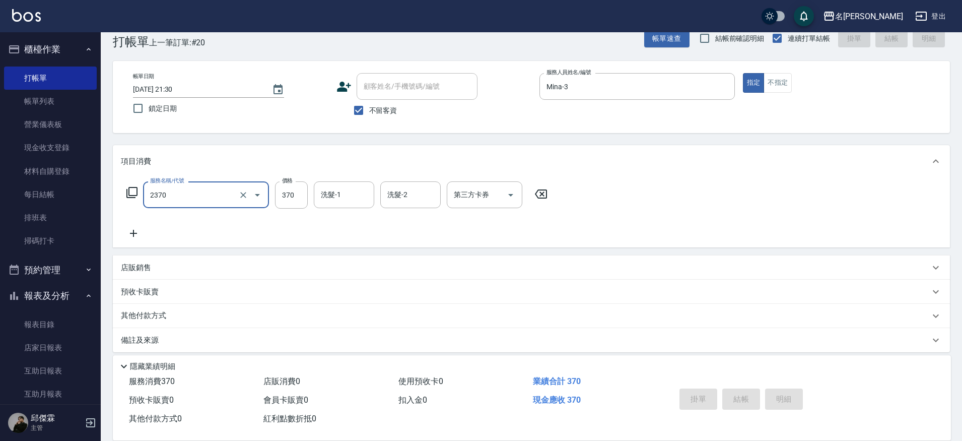
type input "2370"
type input "[DATE] 21:31"
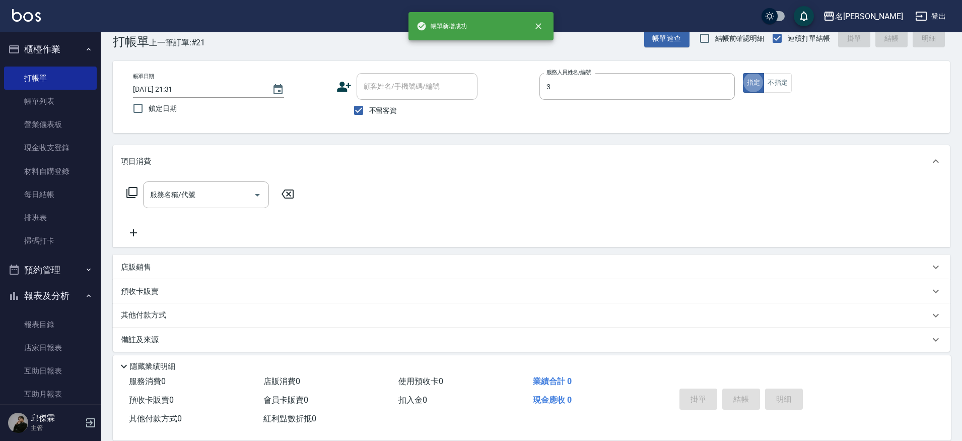
type input "Mina-3"
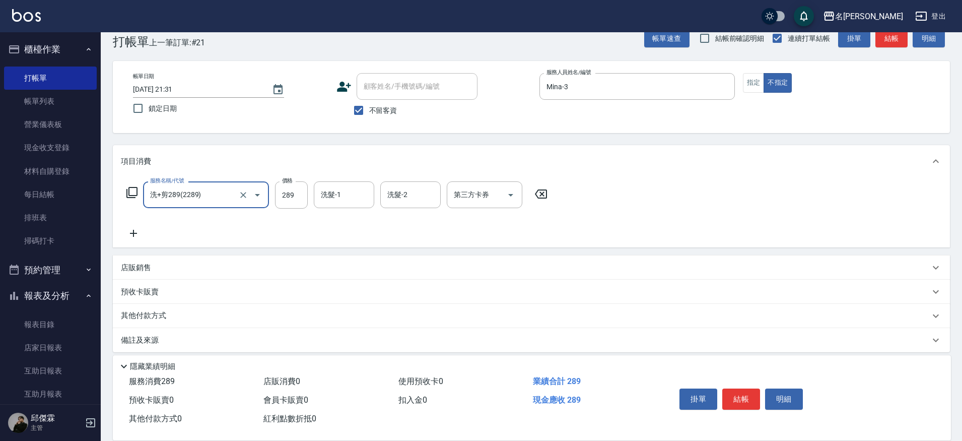
type input "洗+剪289(2289)"
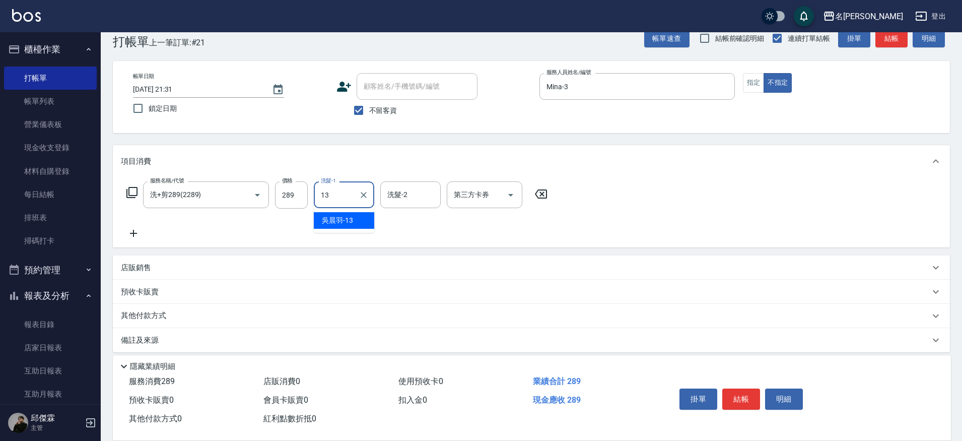
type input "[PERSON_NAME]-13"
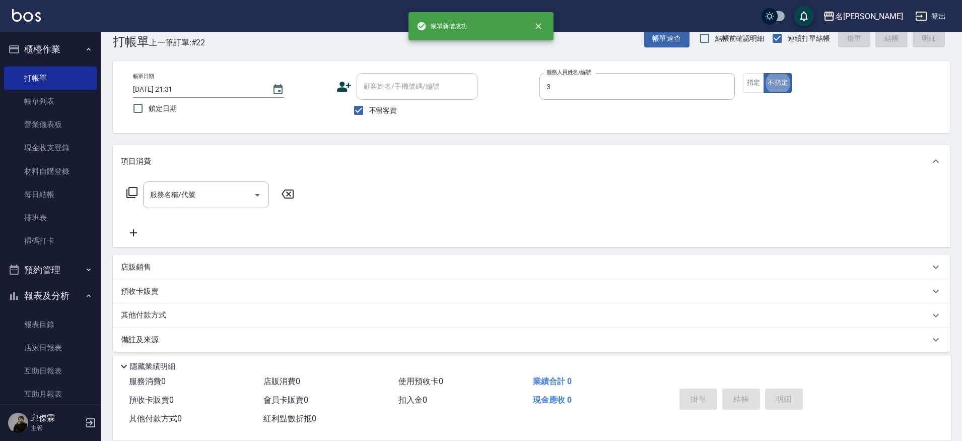
type input "Mina-3"
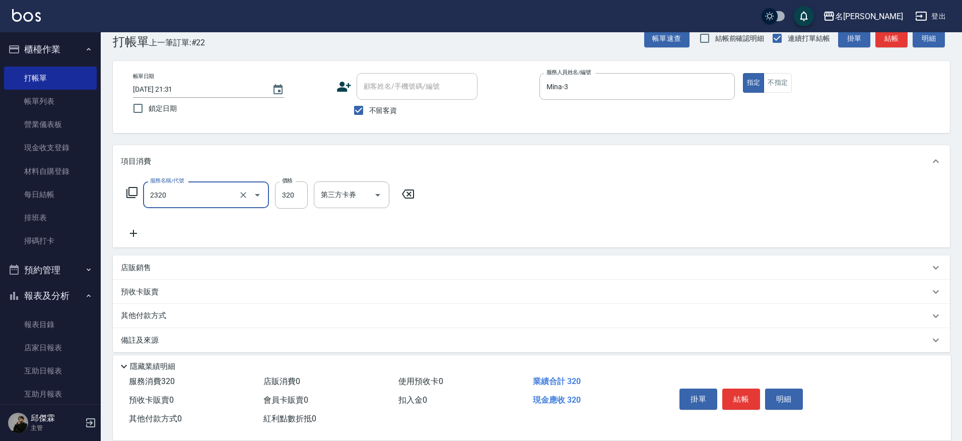
type input "洗剪320(2320)"
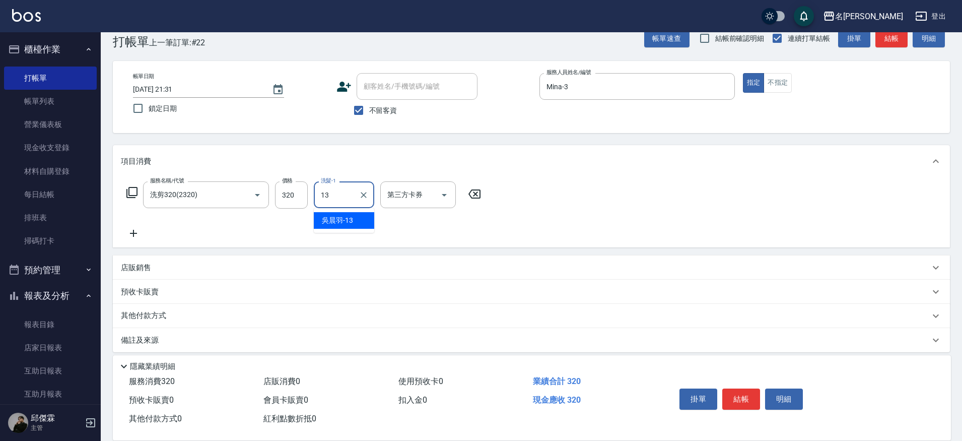
type input "[PERSON_NAME]-13"
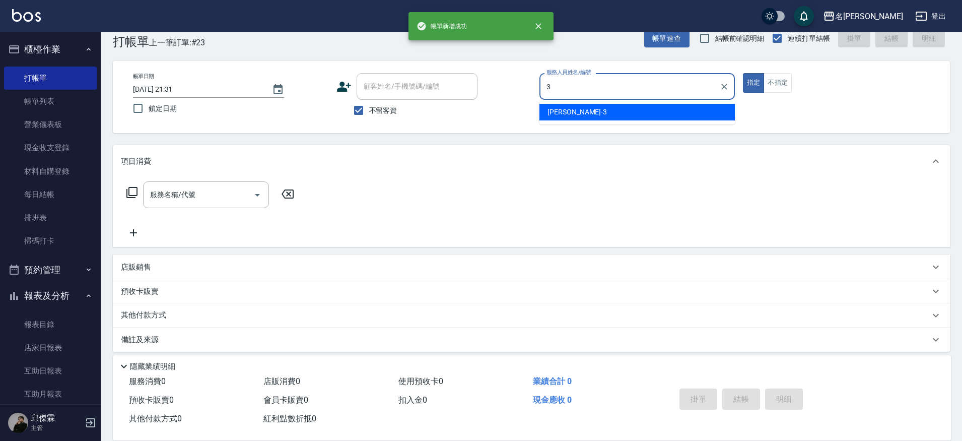
type input "Mina-3"
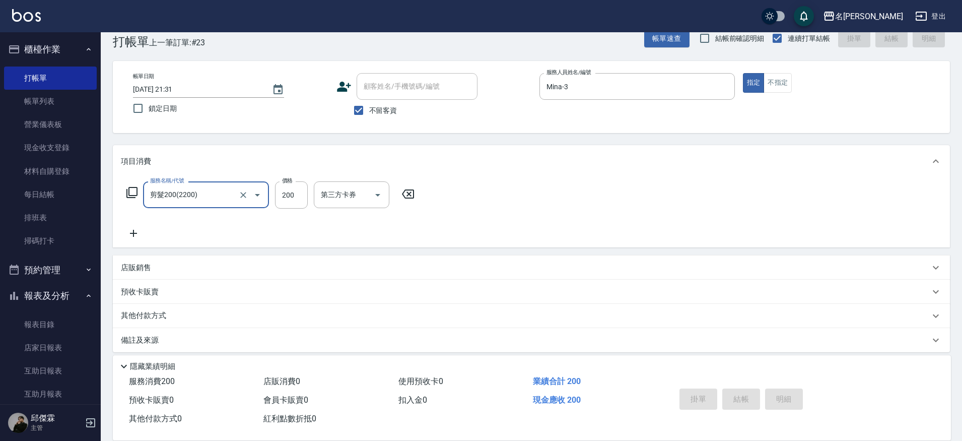
type input "剪髮200(2200)"
type input "Mina-3"
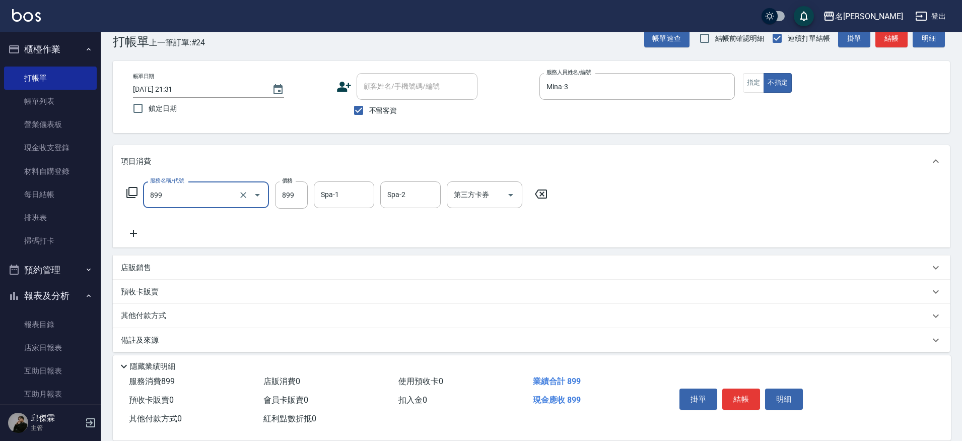
type input "[PERSON_NAME]SPA+剪髮(899)"
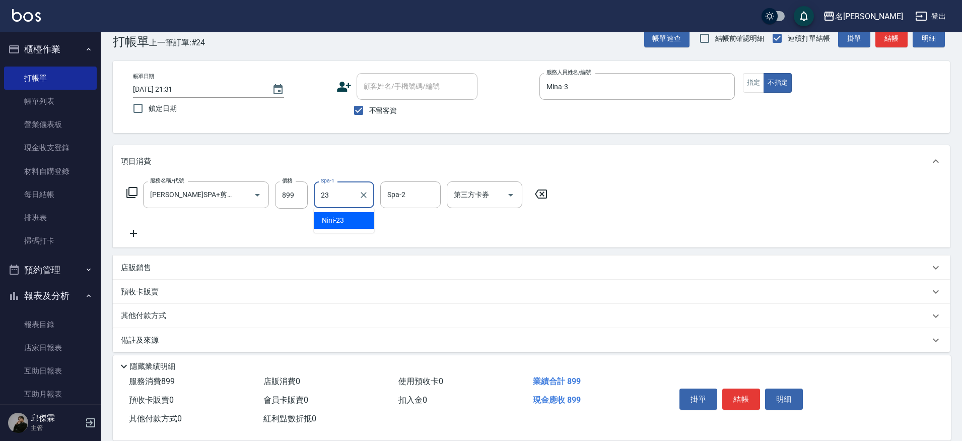
type input "Nini-23"
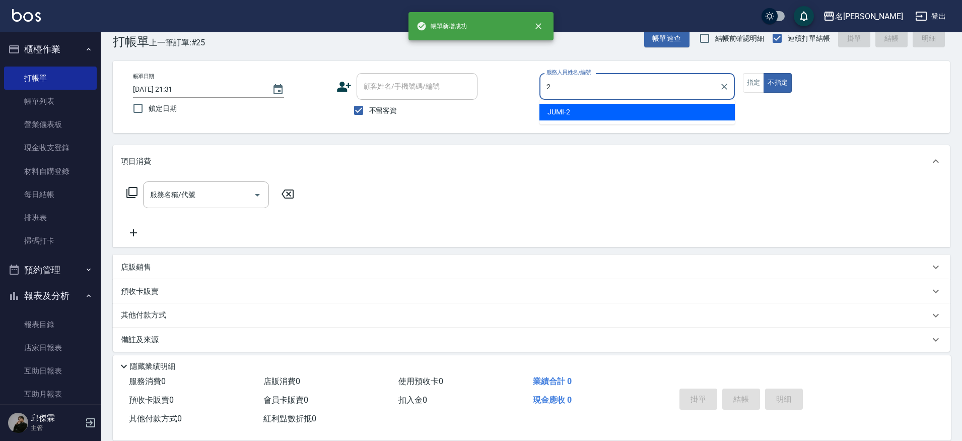
type input "JUMI-2"
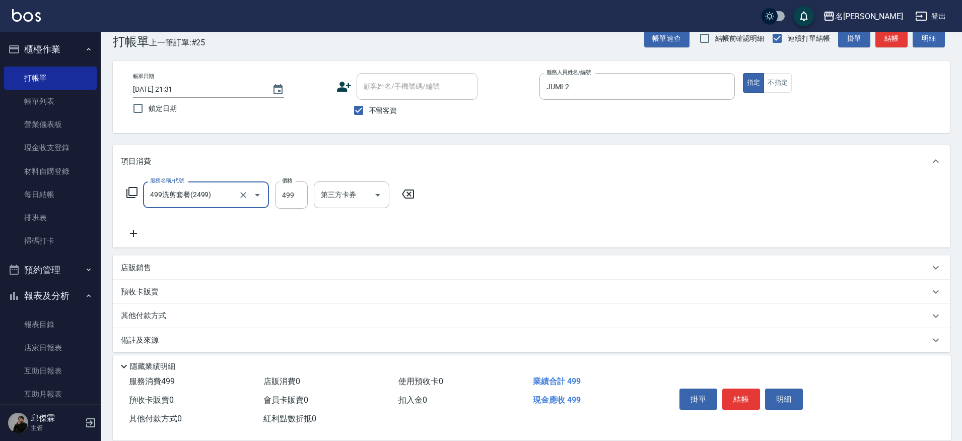
type input "499洗剪套餐(2499)"
type input "500"
type input "[PERSON_NAME]-30"
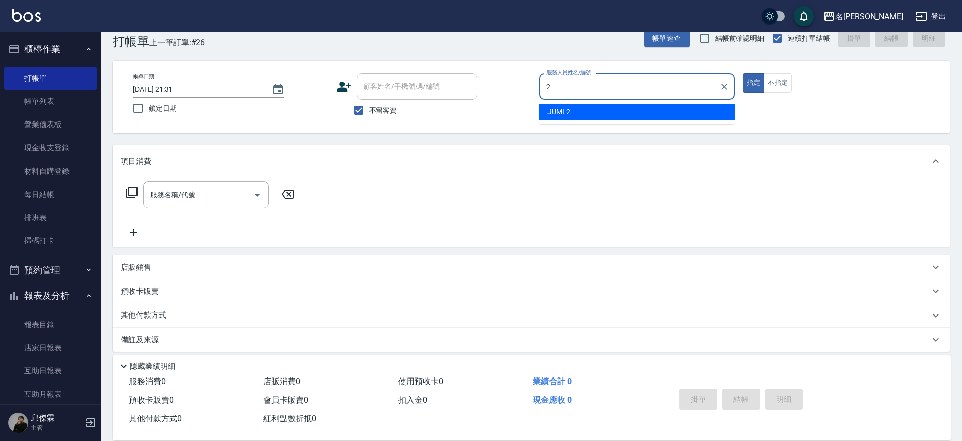
type input "JUMI-2"
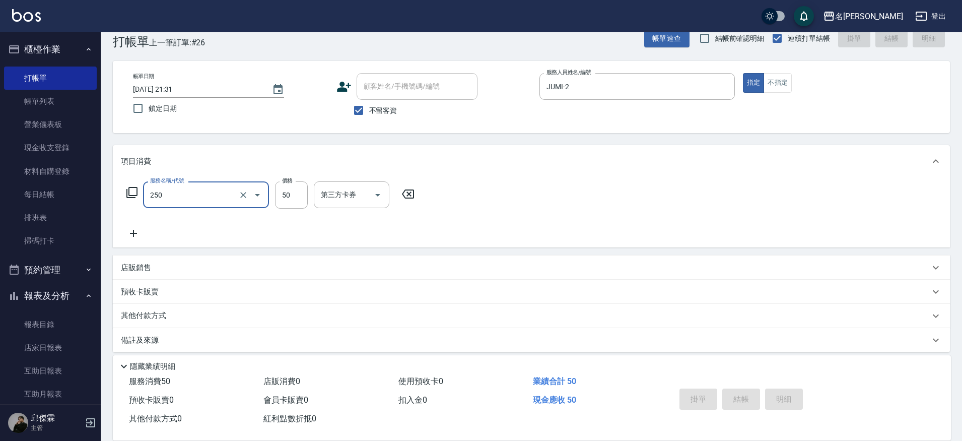
type input "250"
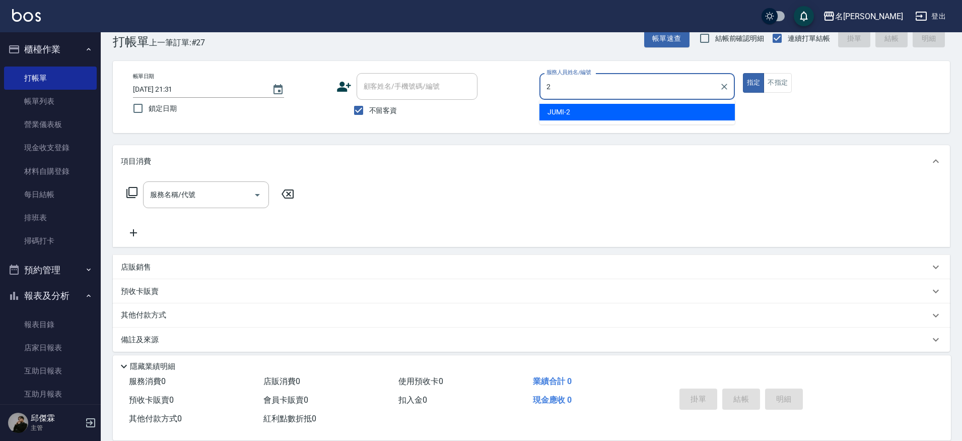
type input "JUMI-2"
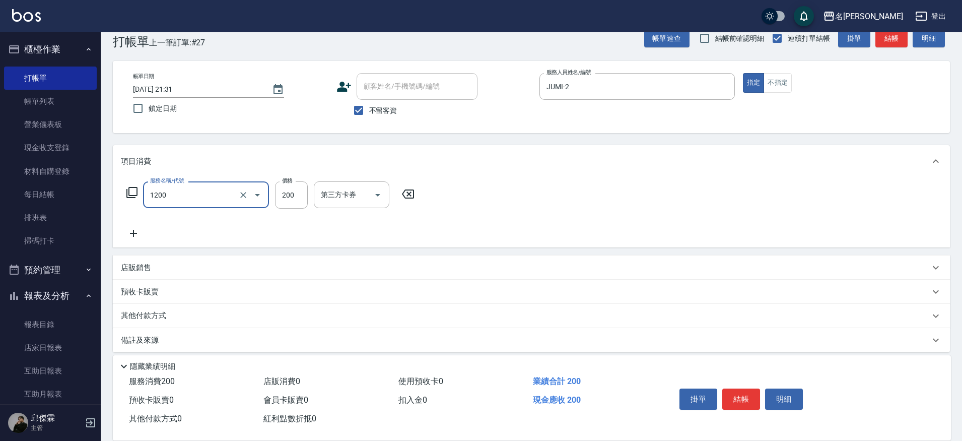
type input "一般洗+精油(1200)"
type input "250"
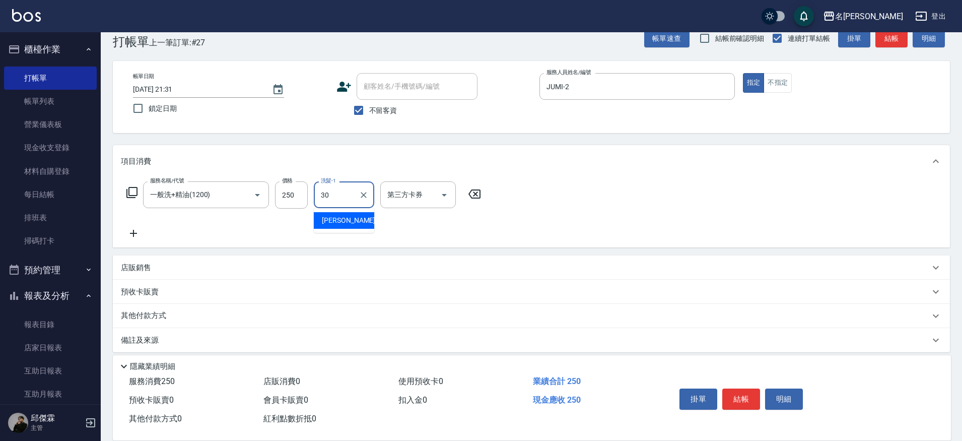
type input "[PERSON_NAME]-30"
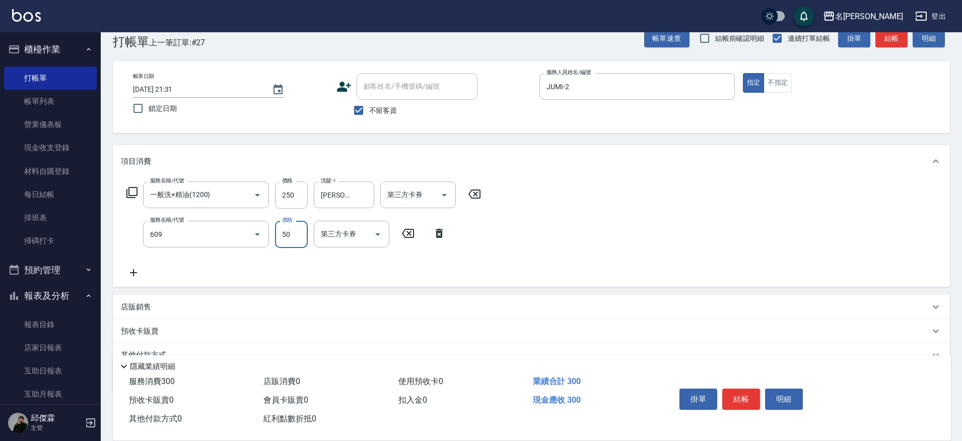
type input "精油(609)"
type input "[PERSON_NAME]-30"
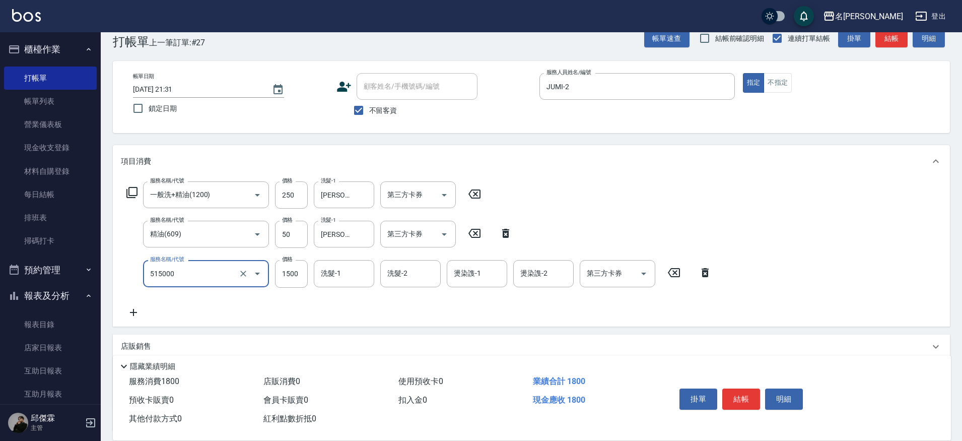
type input "極光結構護髮(515000)"
type input "2340"
type input "[PERSON_NAME]-30"
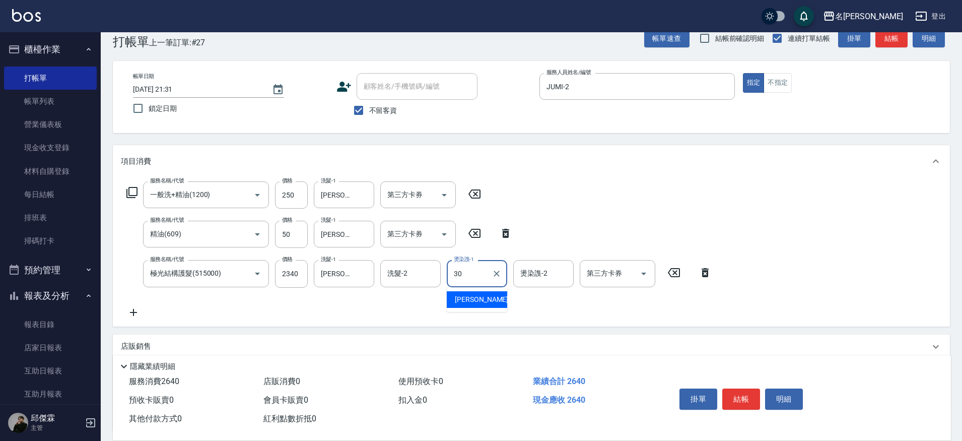
type input "[PERSON_NAME]-30"
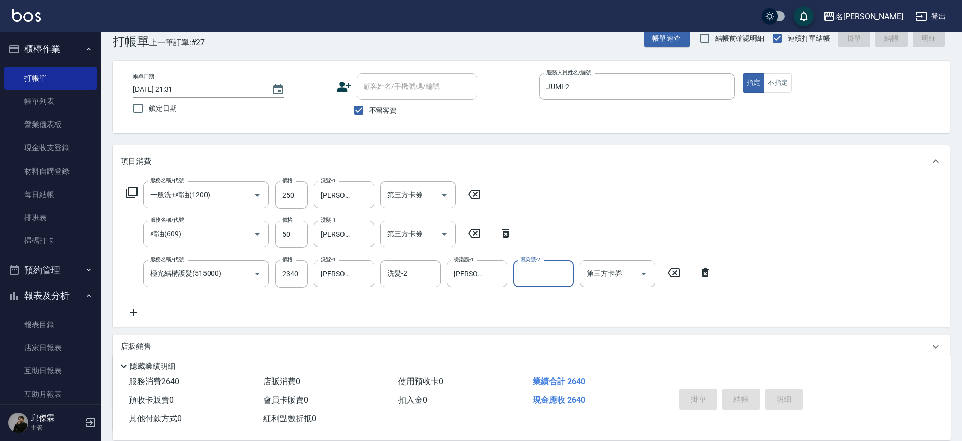
type input "[DATE] 21:32"
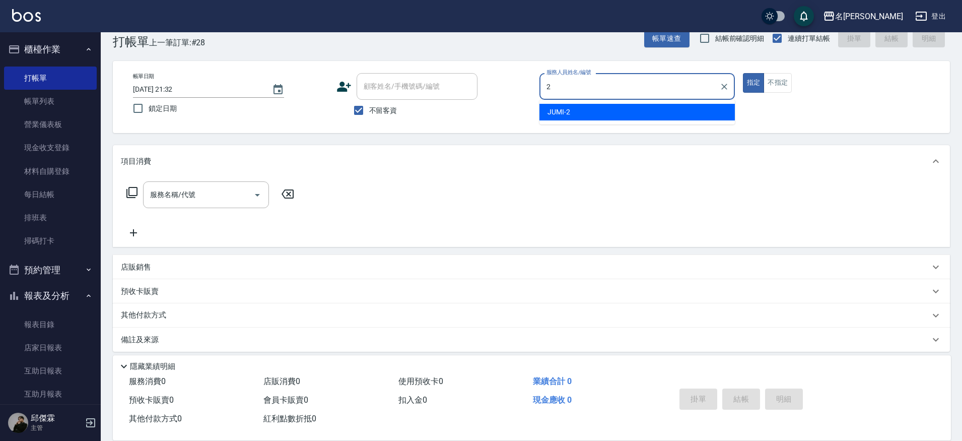
type input "JUMI-2"
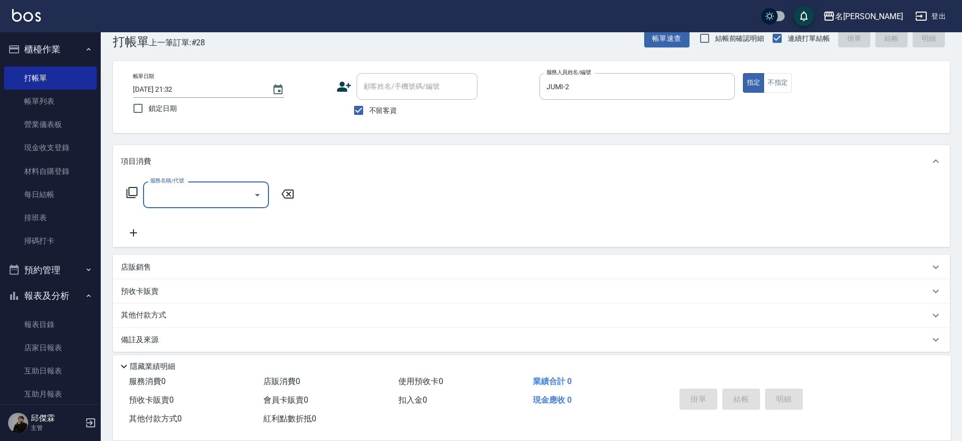
type input "3"
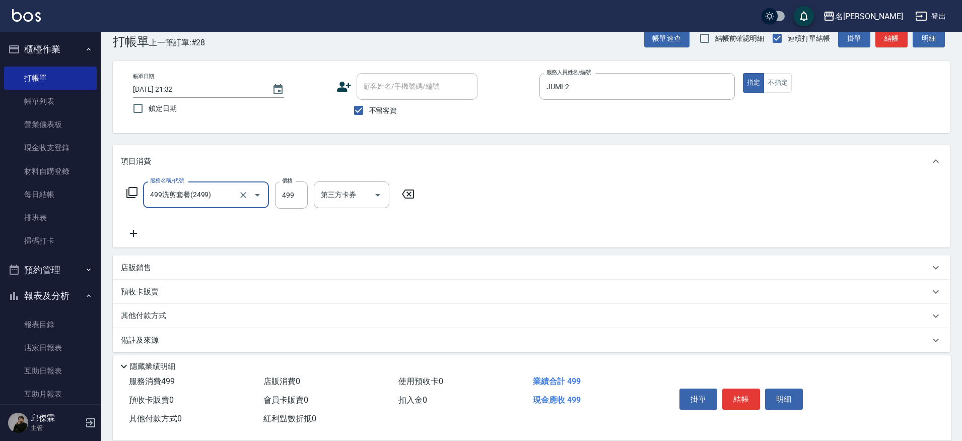
type input "499洗剪套餐(2499)"
type input "500"
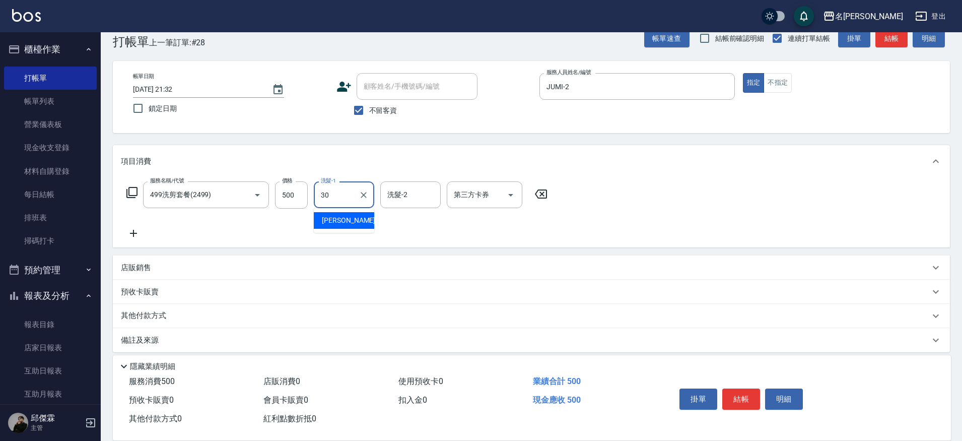
type input "[PERSON_NAME]-30"
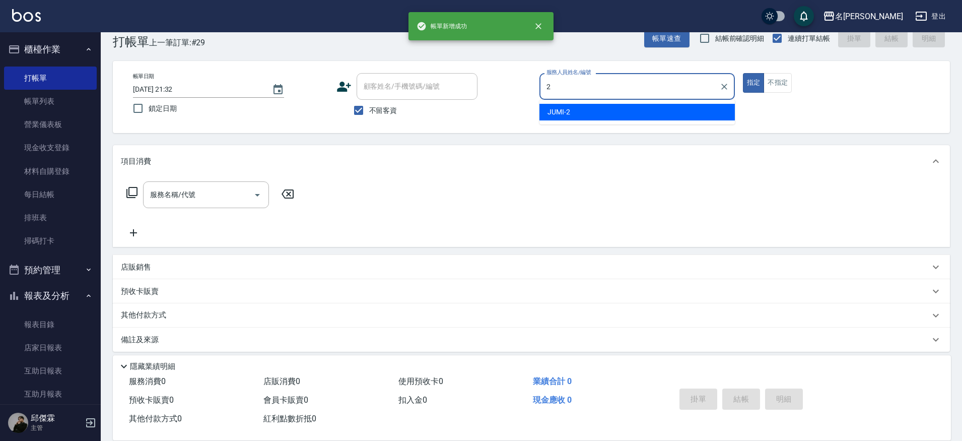
type input "JUMI-2"
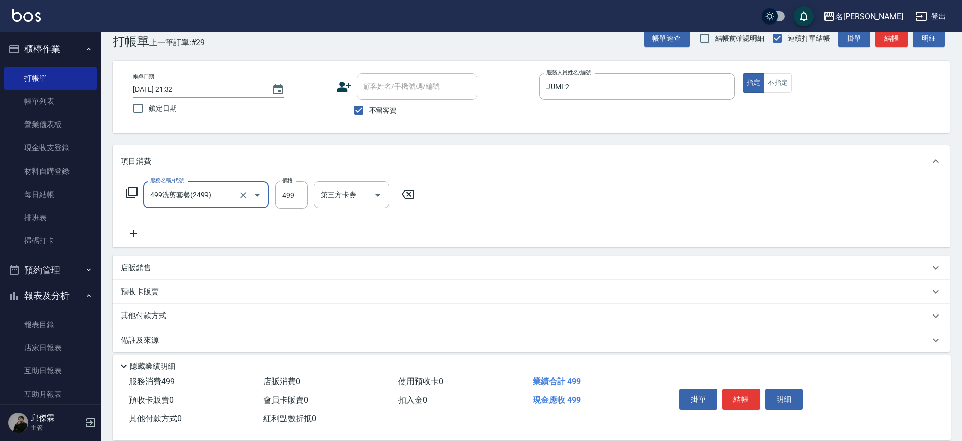
type input "499洗剪套餐(2499)"
type input "500"
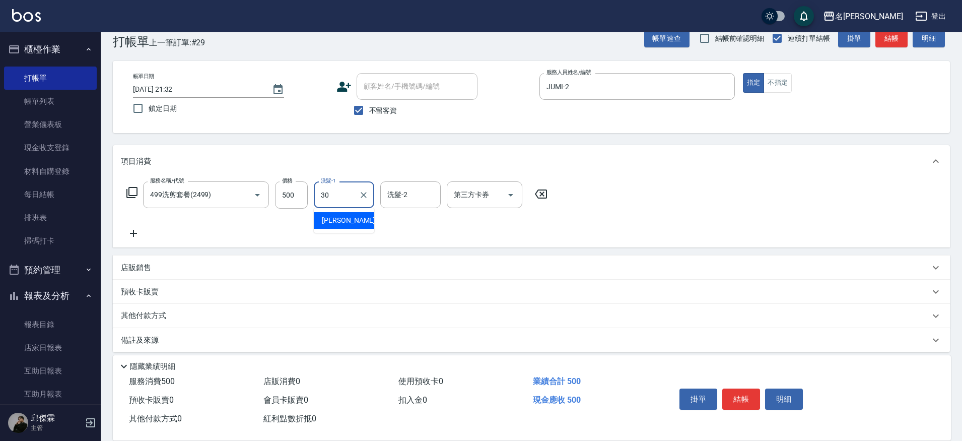
type input "[PERSON_NAME]-30"
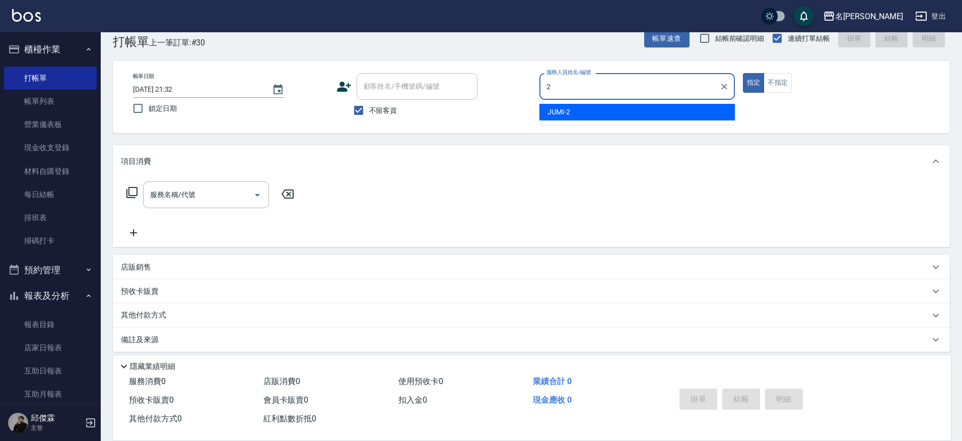
type input "JUMI-2"
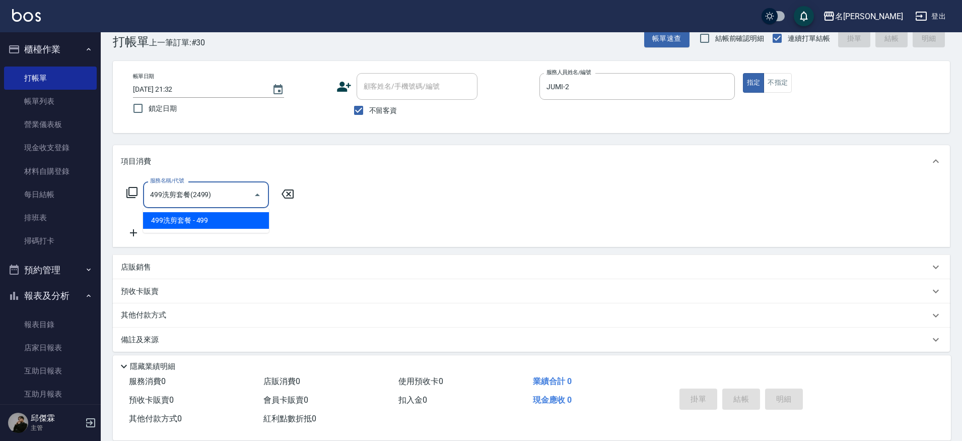
type input "499洗剪套餐(2499)"
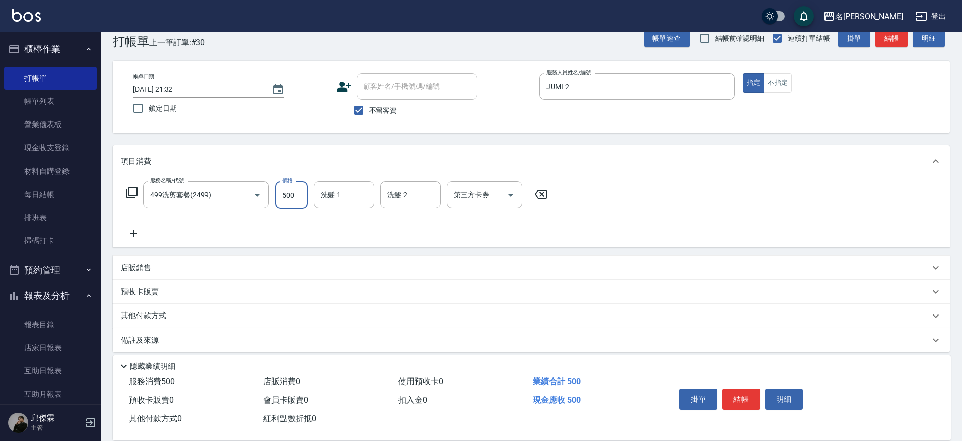
type input "500"
type input "[PERSON_NAME]-30"
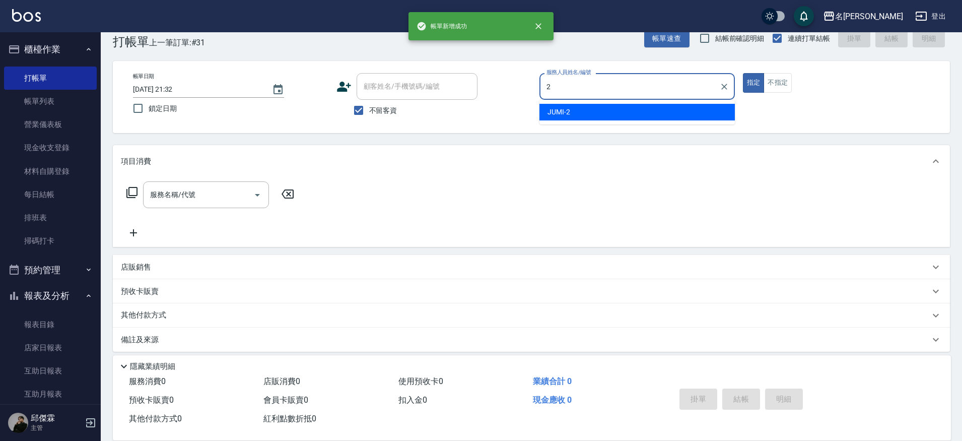
type input "JUMI-2"
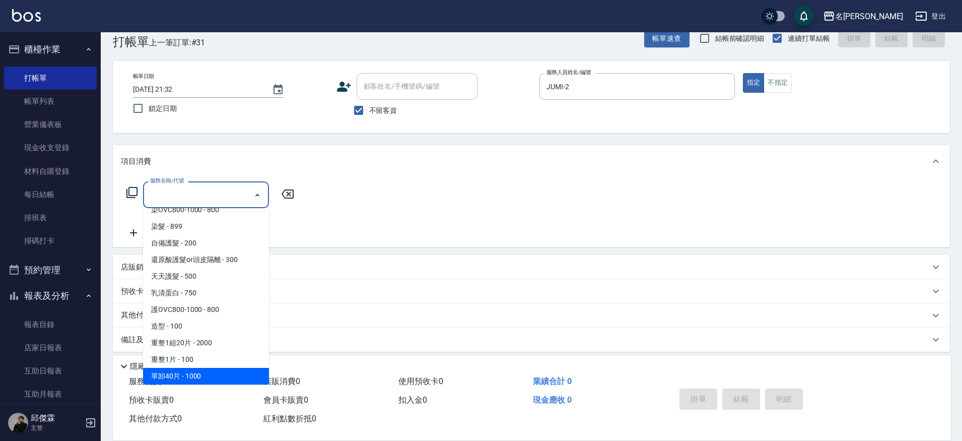
scroll to position [825, 0]
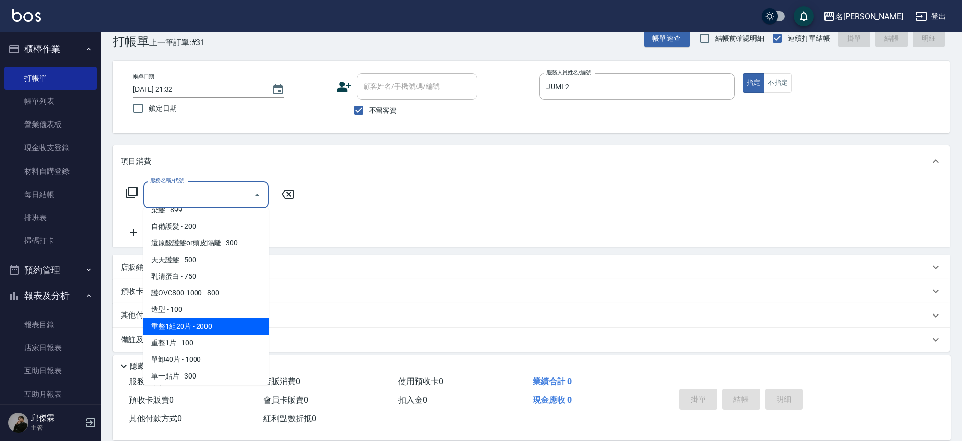
type input "重整1組20片(7006)"
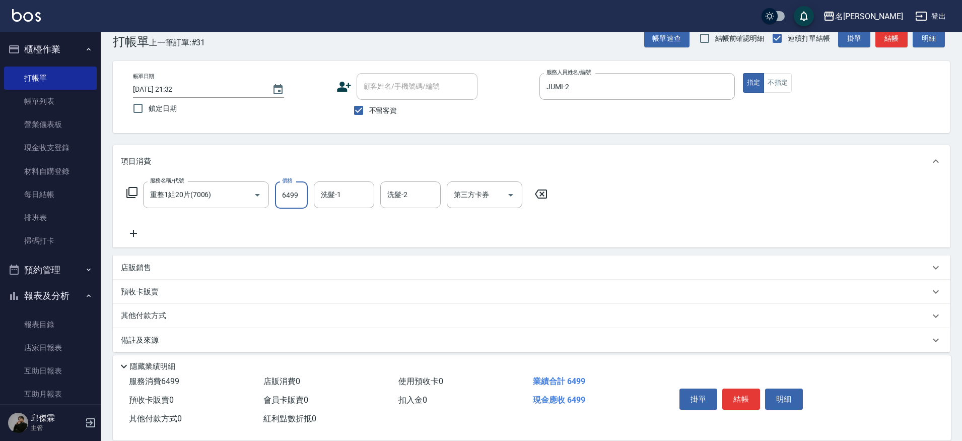
type input "6499"
type input "3"
type input "妞妞-66"
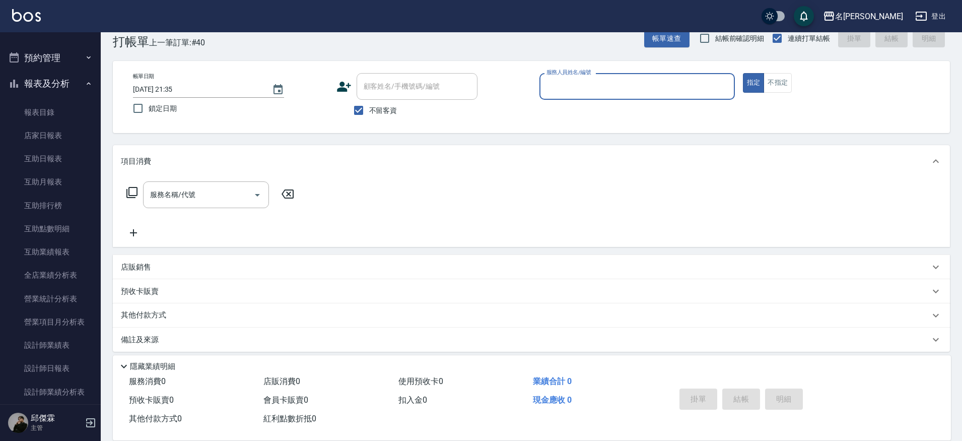
scroll to position [214, 0]
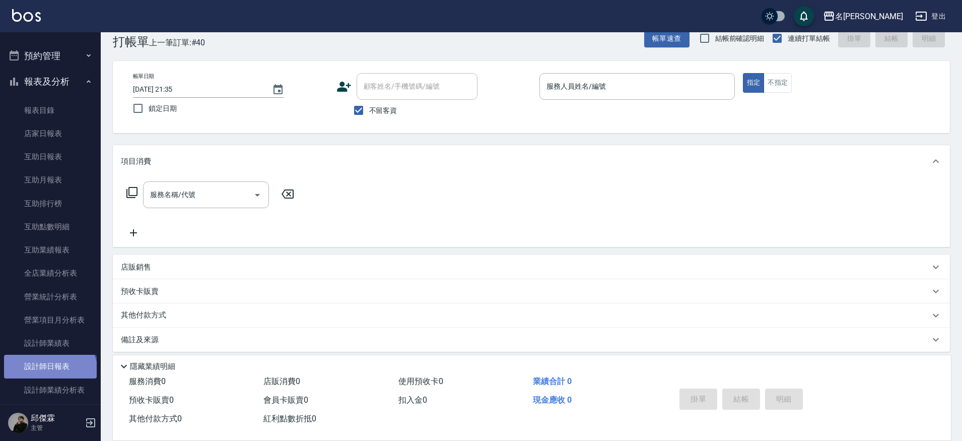
click at [49, 371] on link "設計師日報表" at bounding box center [50, 366] width 93 height 23
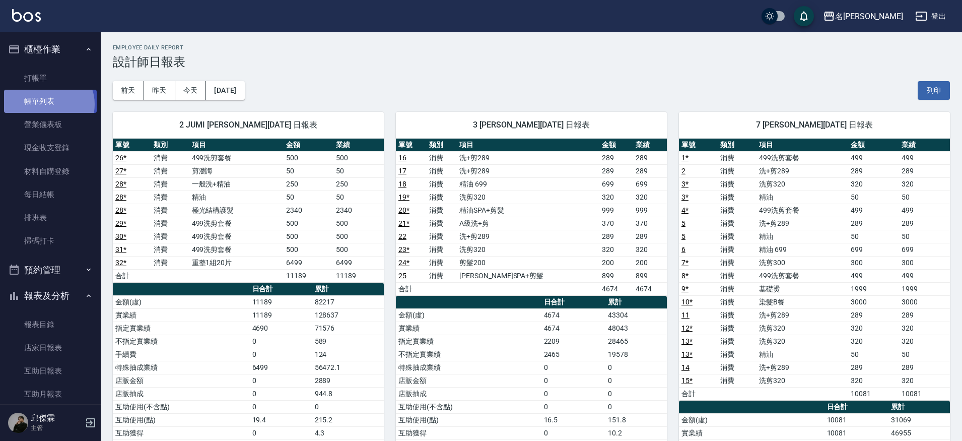
click at [47, 104] on link "帳單列表" at bounding box center [50, 101] width 93 height 23
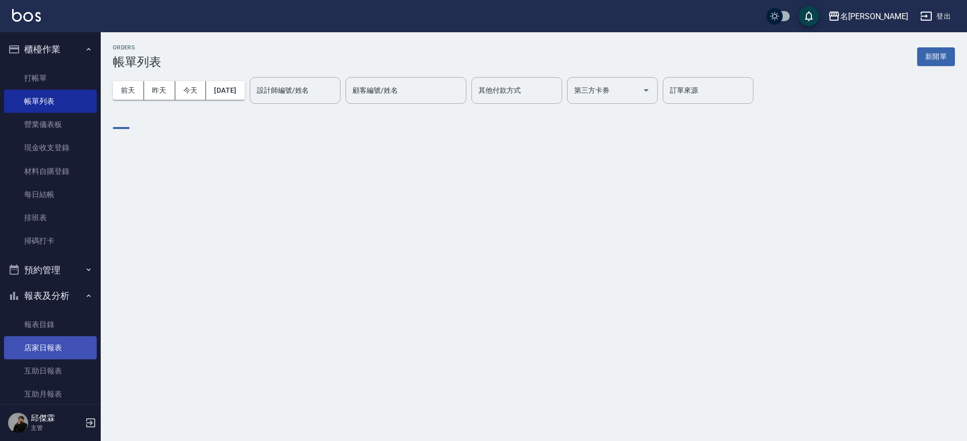
click at [47, 340] on link "店家日報表" at bounding box center [50, 347] width 93 height 23
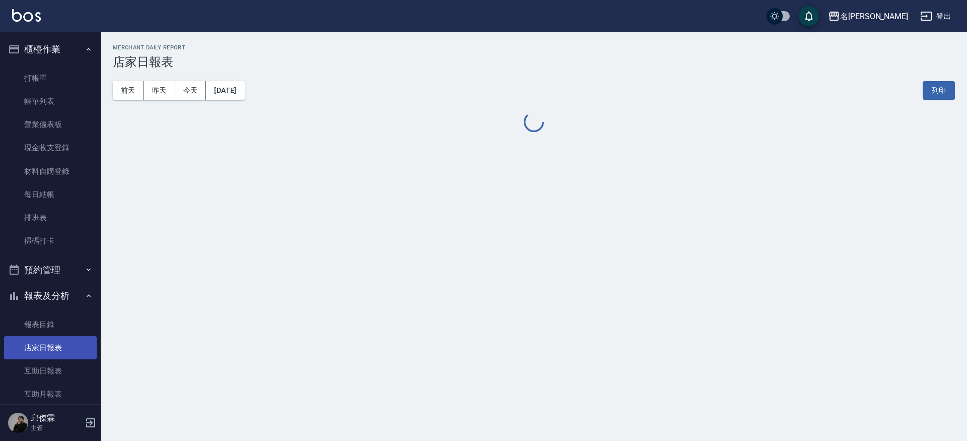
click at [48, 348] on link "店家日報表" at bounding box center [50, 347] width 93 height 23
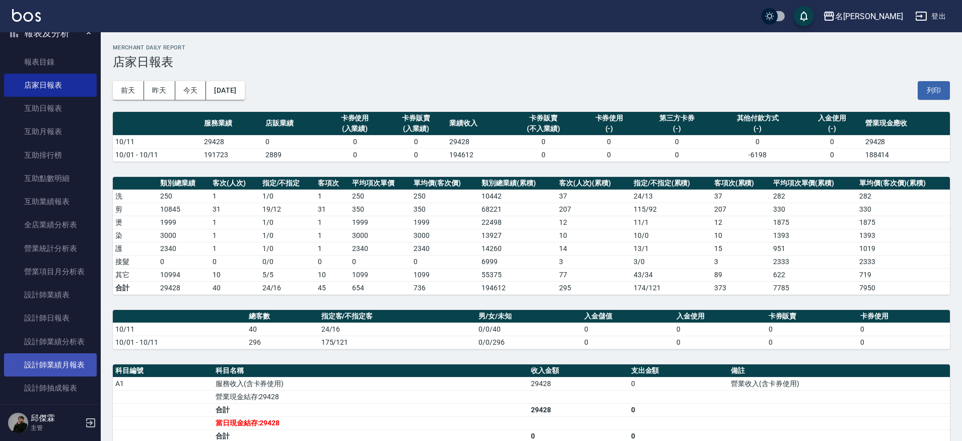
scroll to position [273, 0]
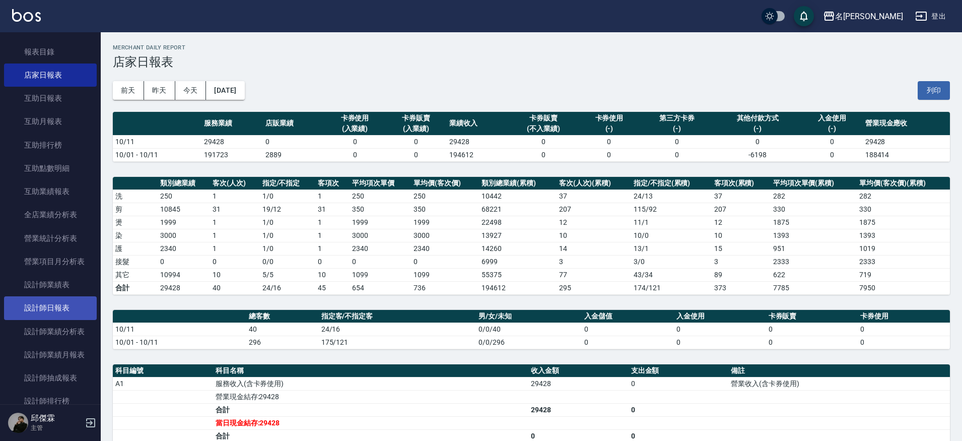
click at [59, 303] on link "設計師日報表" at bounding box center [50, 307] width 93 height 23
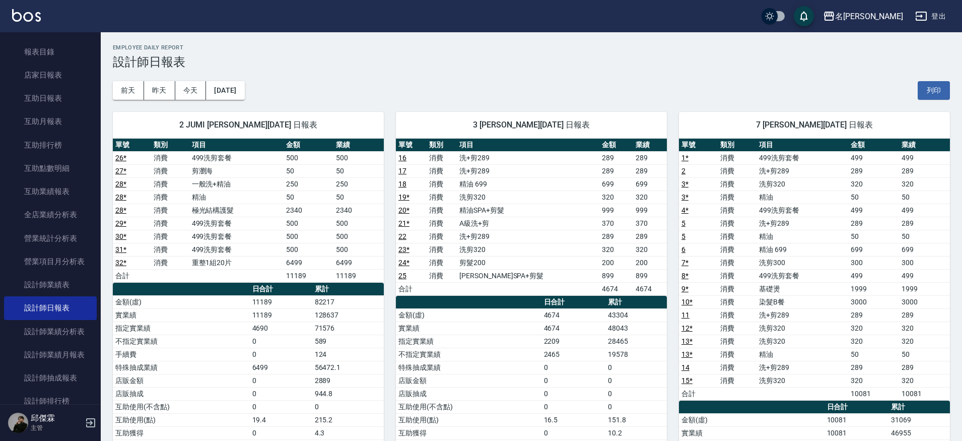
click at [686, 159] on link "1 *" at bounding box center [685, 158] width 7 height 8
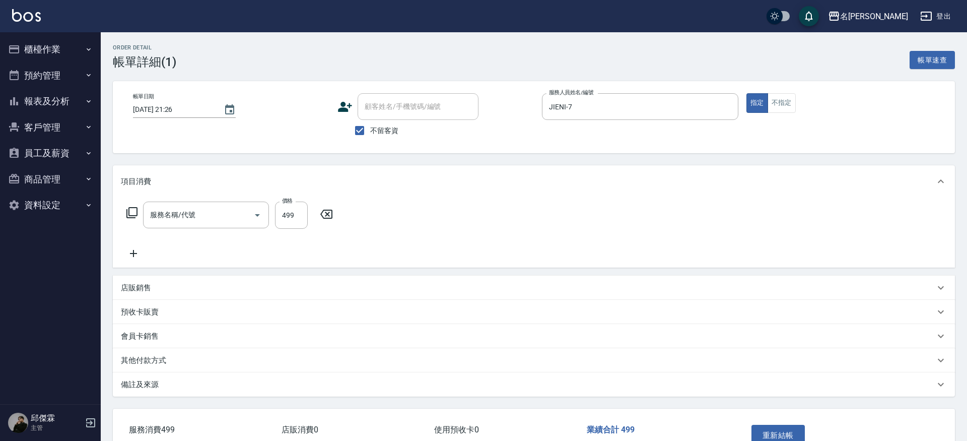
type input "[DATE] 21:26"
checkbox input "true"
type input "JIENI-7"
click at [383, 221] on icon "Open" at bounding box center [378, 215] width 12 height 12
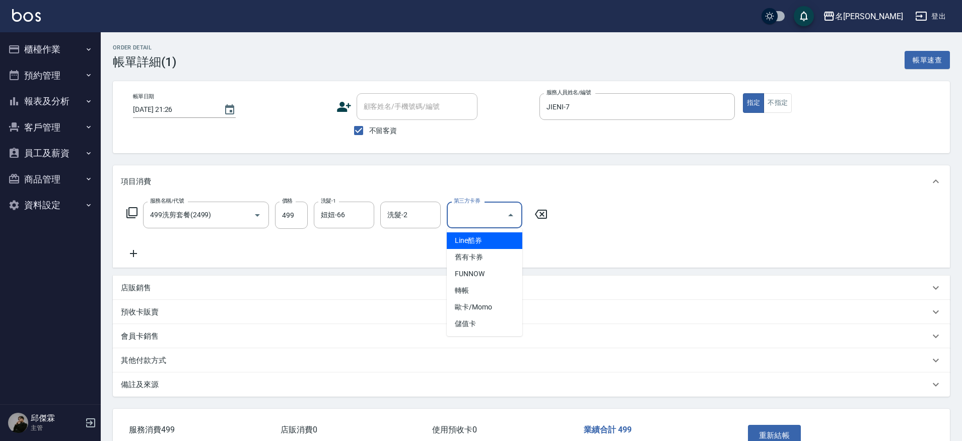
type input "499洗剪套餐(2499)"
click at [487, 315] on span "儲值卡" at bounding box center [485, 323] width 76 height 17
type input "儲值卡"
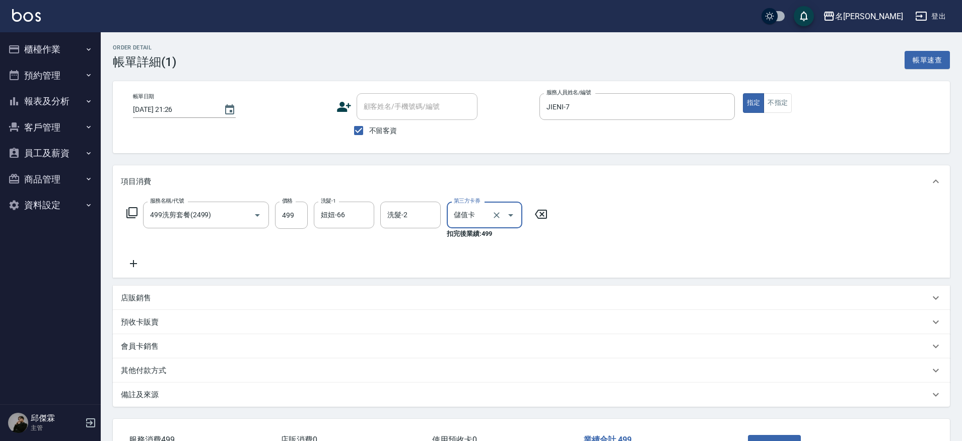
scroll to position [75, 0]
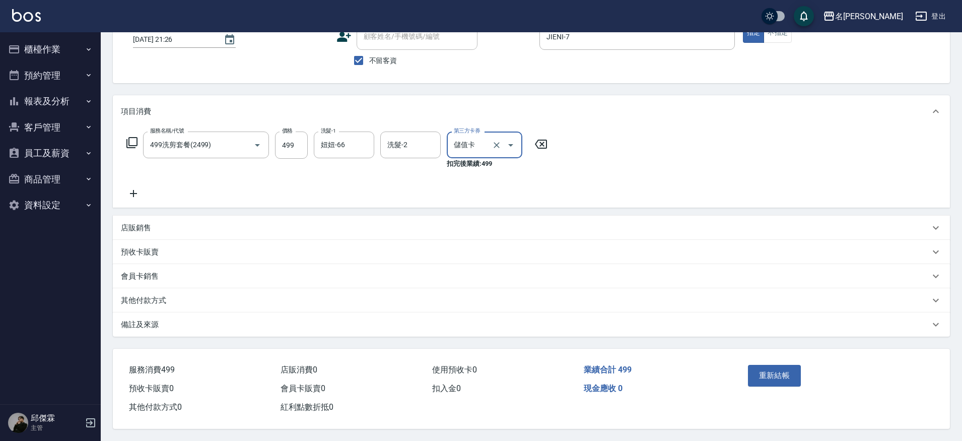
click at [770, 355] on div "重新結帳" at bounding box center [835, 383] width 207 height 68
click at [767, 371] on button "重新結帳" at bounding box center [774, 375] width 53 height 21
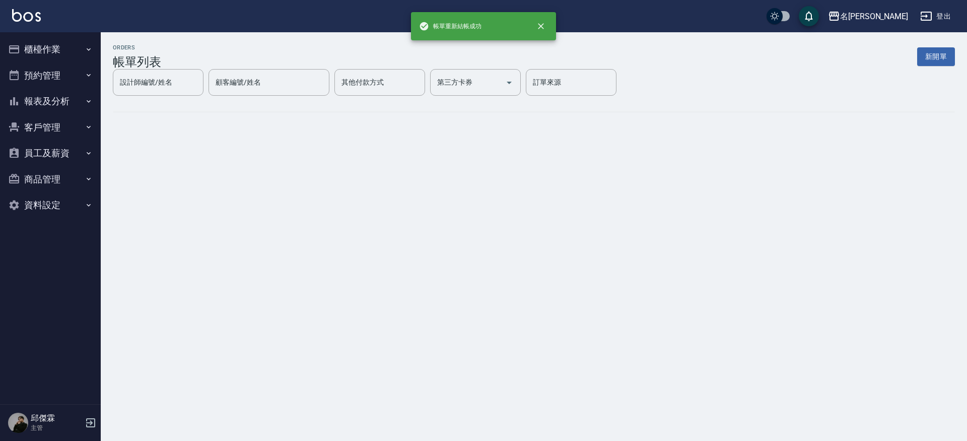
click at [39, 101] on button "報表及分析" at bounding box center [50, 101] width 93 height 26
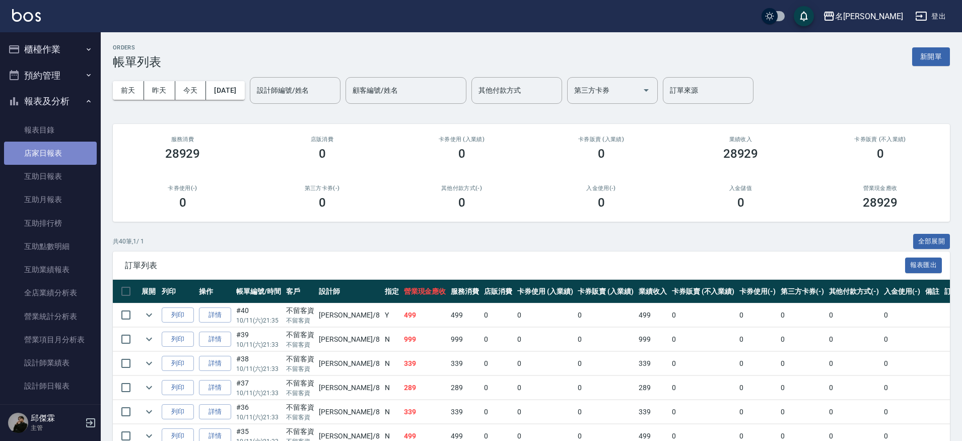
click at [58, 148] on link "店家日報表" at bounding box center [50, 153] width 93 height 23
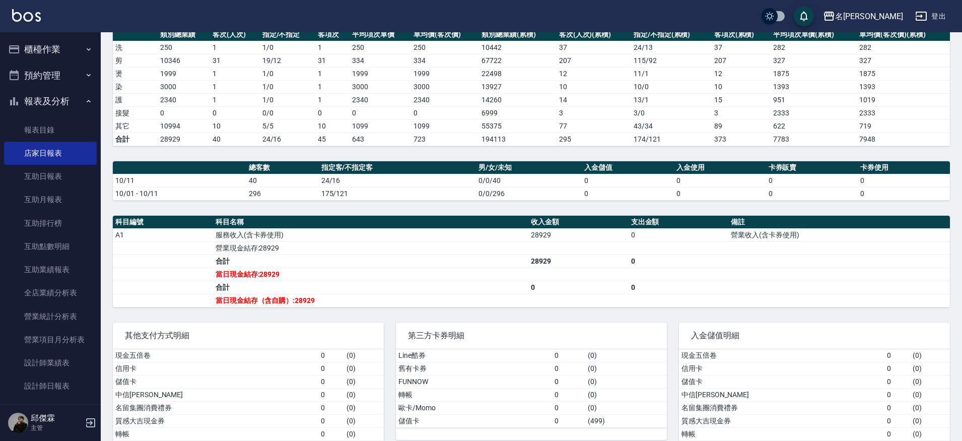
scroll to position [172, 0]
